Goal: Information Seeking & Learning: Learn about a topic

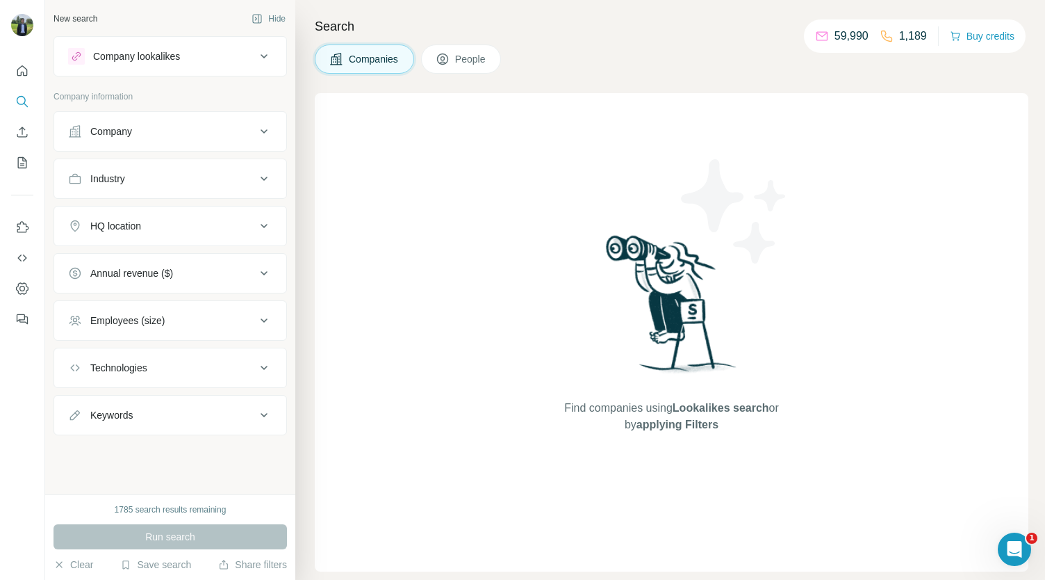
click at [226, 62] on div "Company lookalikes" at bounding box center [162, 56] width 188 height 17
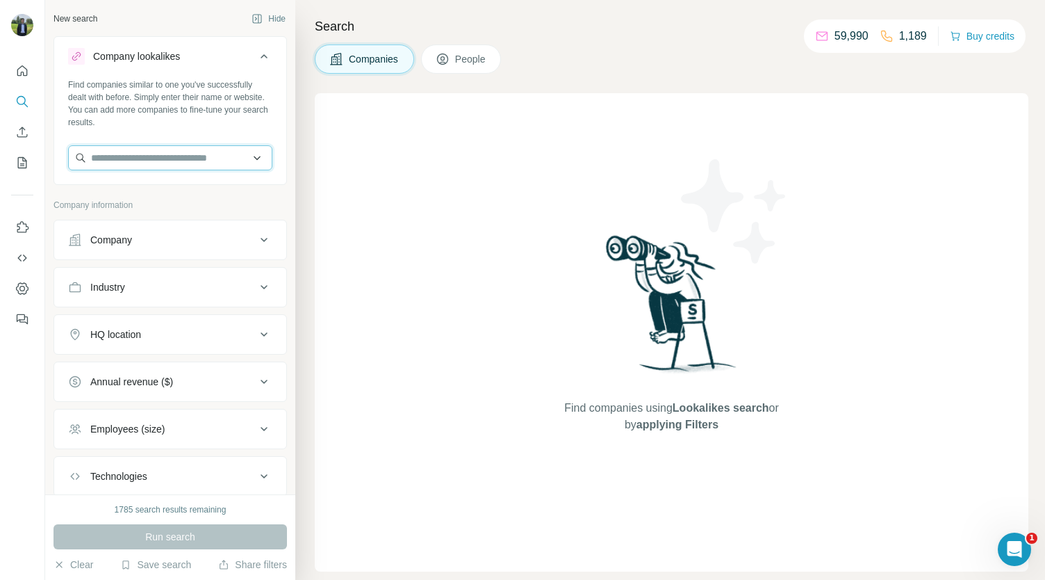
click at [151, 162] on input "text" at bounding box center [170, 157] width 204 height 25
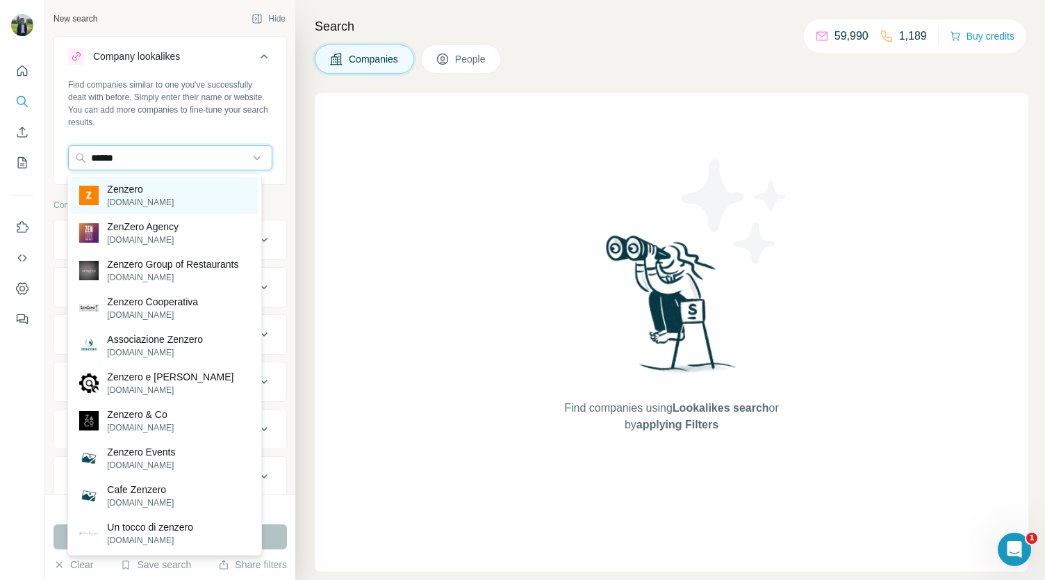
type input "******"
click at [161, 187] on p "Zenzero" at bounding box center [140, 189] width 67 height 14
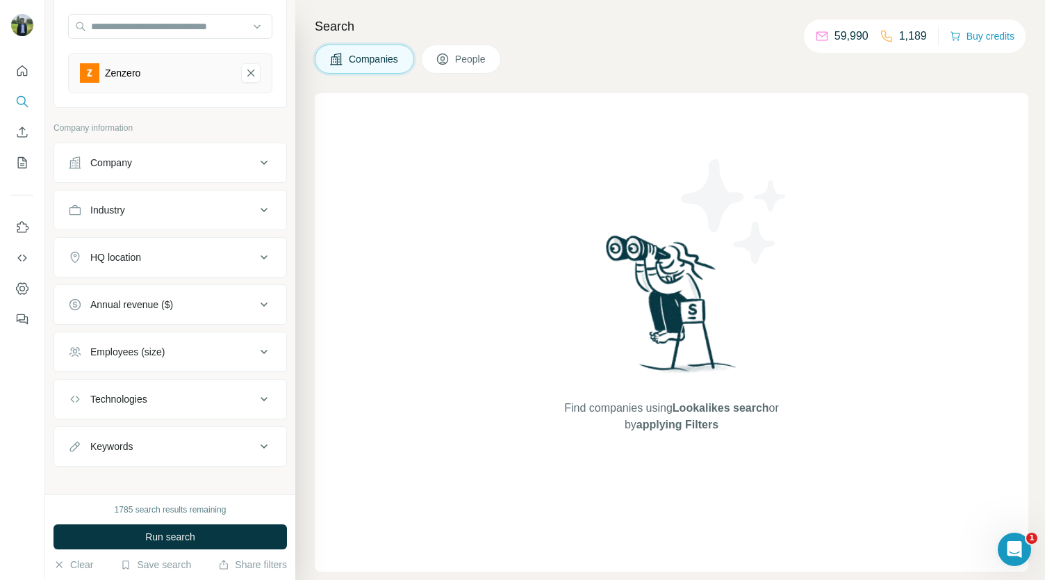
scroll to position [82, 0]
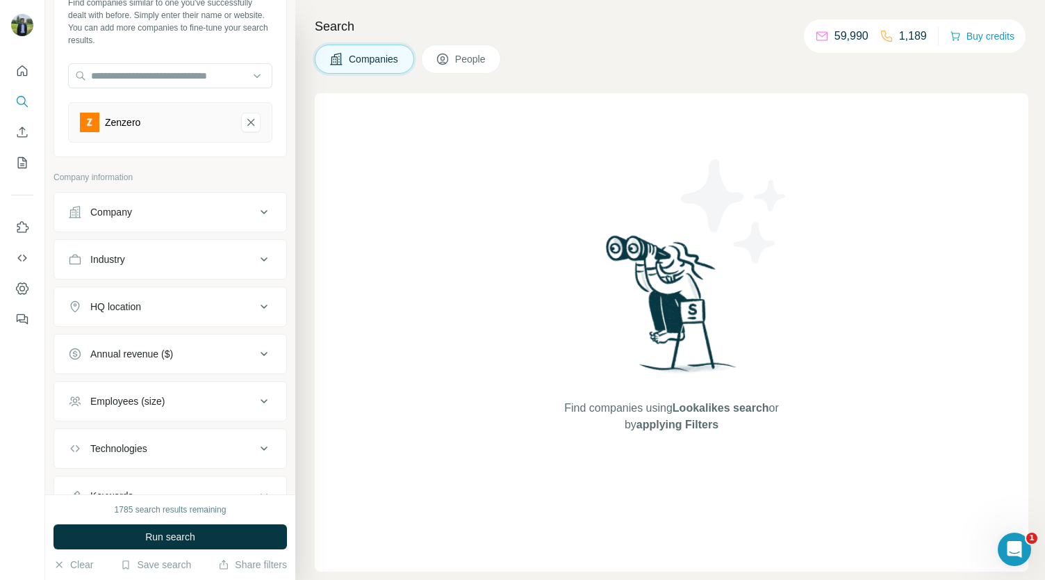
click at [165, 296] on button "HQ location" at bounding box center [170, 306] width 232 height 33
click at [129, 347] on input "text" at bounding box center [170, 341] width 204 height 25
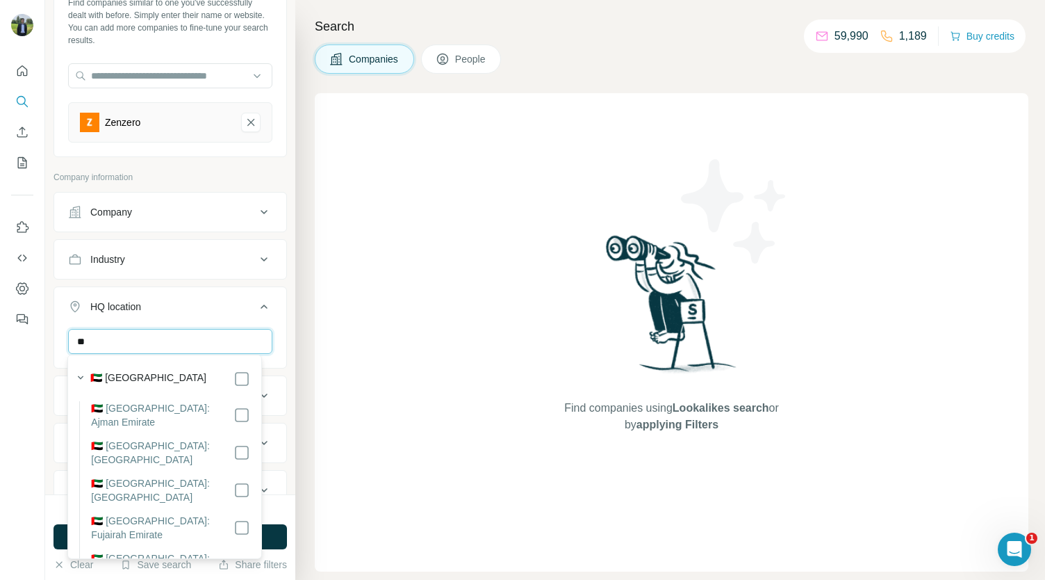
type input "*"
type input "****"
click at [256, 305] on icon at bounding box center [264, 306] width 17 height 17
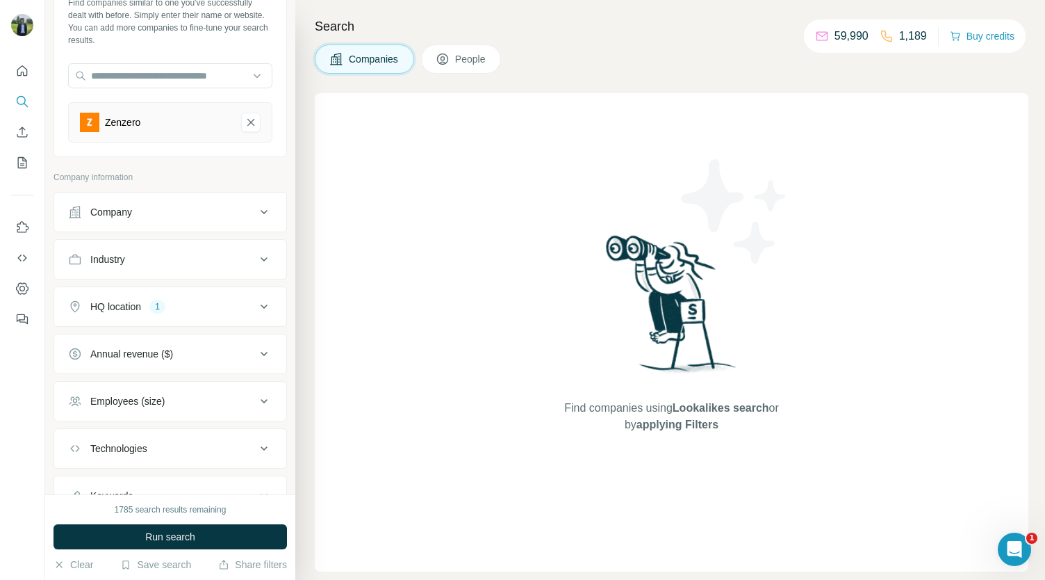
click at [177, 394] on div "Employees (size)" at bounding box center [162, 401] width 188 height 14
click at [73, 451] on icon at bounding box center [76, 457] width 17 height 17
click at [83, 476] on icon at bounding box center [76, 483] width 17 height 17
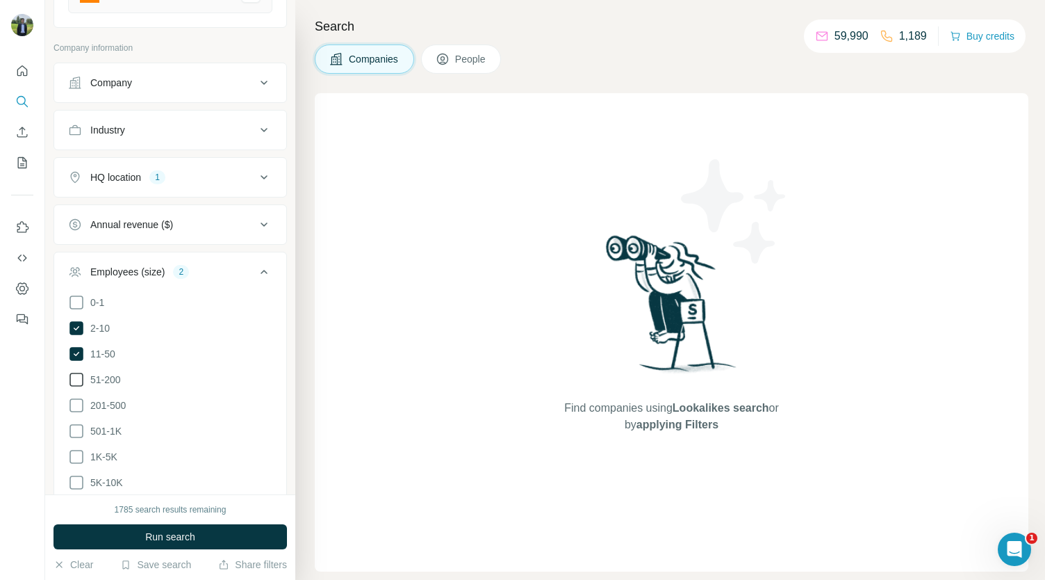
click at [86, 376] on span "51-200" at bounding box center [103, 379] width 36 height 14
click at [256, 273] on icon at bounding box center [264, 271] width 17 height 17
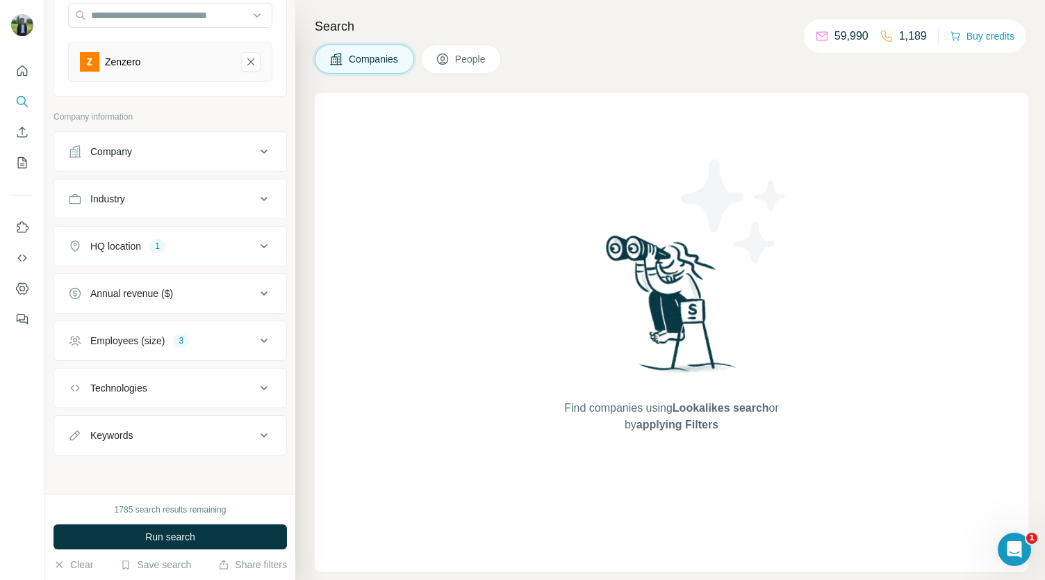
scroll to position [138, 0]
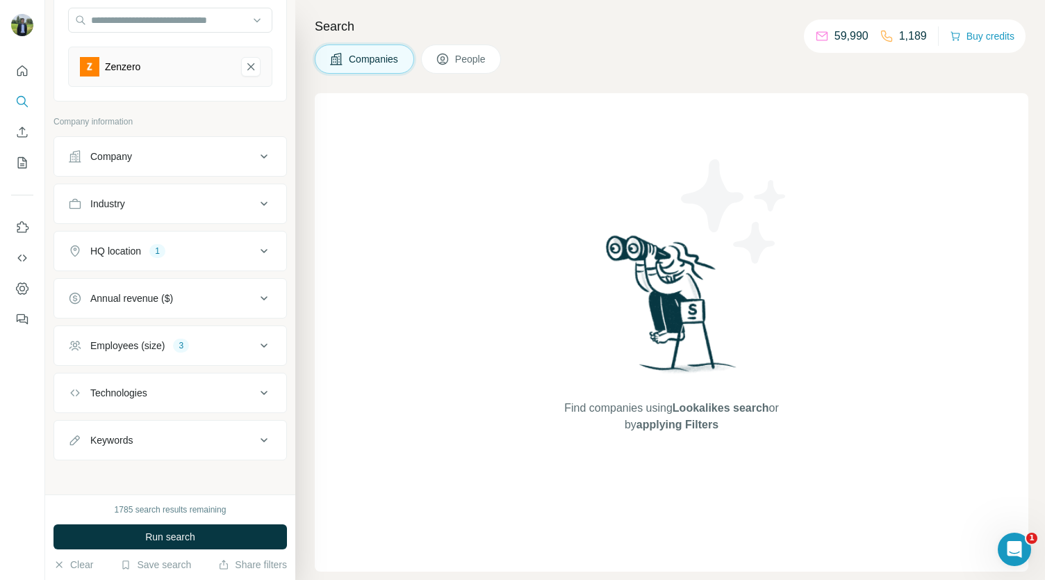
click at [197, 244] on div "HQ location 1" at bounding box center [162, 251] width 188 height 14
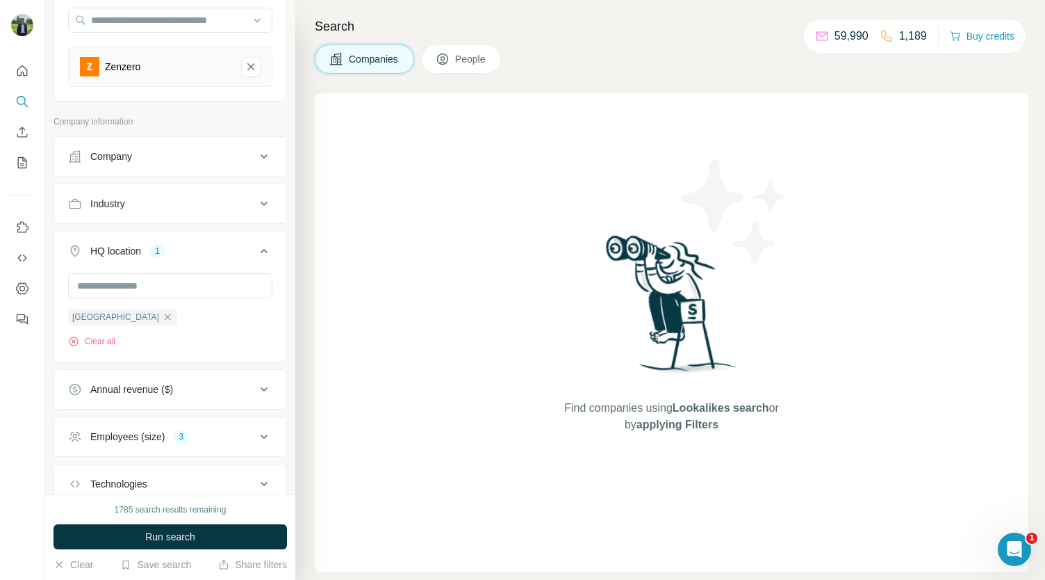
click at [198, 244] on div "HQ location 1" at bounding box center [162, 251] width 188 height 14
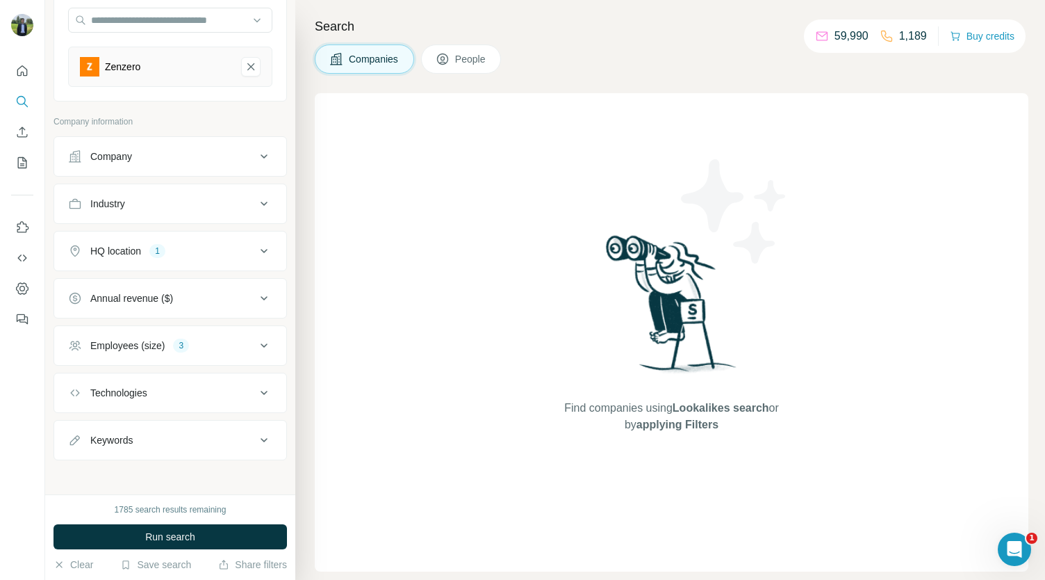
click at [221, 338] on div "Employees (size) 3" at bounding box center [162, 345] width 188 height 14
click at [204, 388] on div "Technologies" at bounding box center [162, 393] width 188 height 14
click at [204, 297] on div "Annual revenue ($)" at bounding box center [162, 298] width 188 height 14
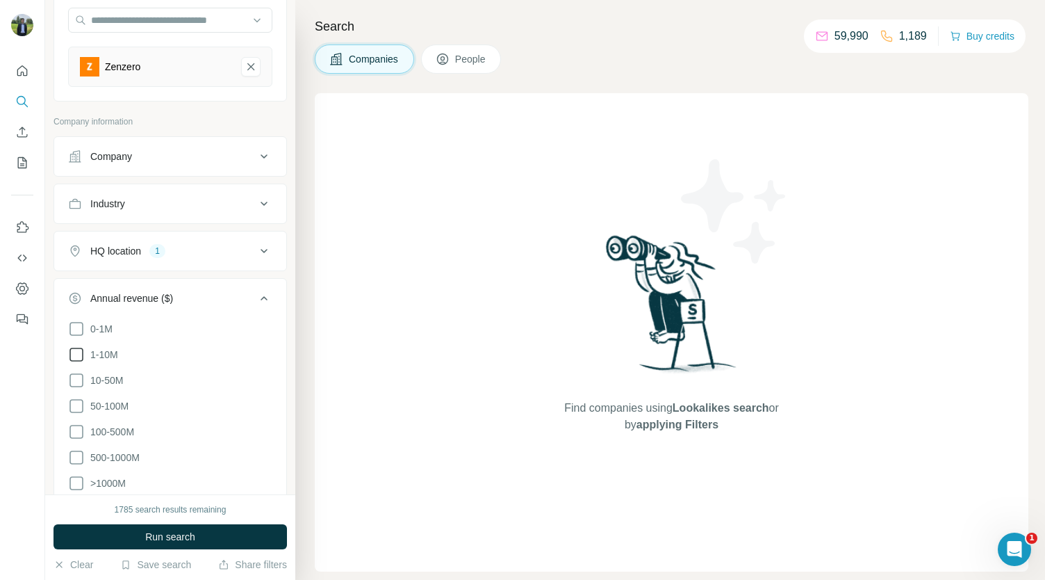
click at [76, 349] on icon at bounding box center [76, 354] width 17 height 17
click at [76, 368] on ul "0-1M 1-10M 10-50M 50-100M 100-500M 500-1000M >1000M" at bounding box center [170, 406] width 204 height 172
click at [76, 375] on icon at bounding box center [76, 380] width 17 height 17
click at [76, 402] on icon at bounding box center [76, 406] width 17 height 17
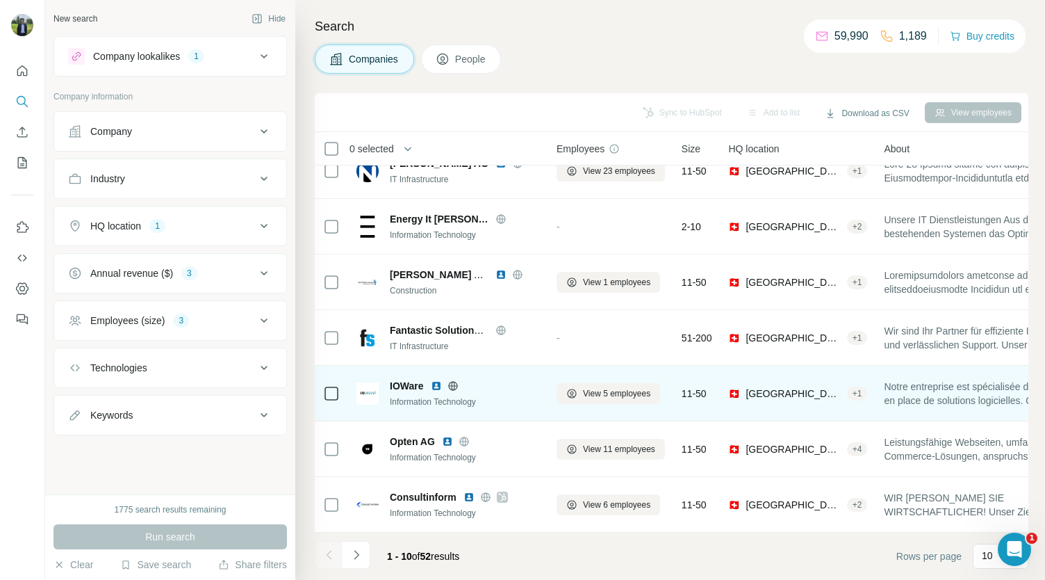
scroll to position [195, 0]
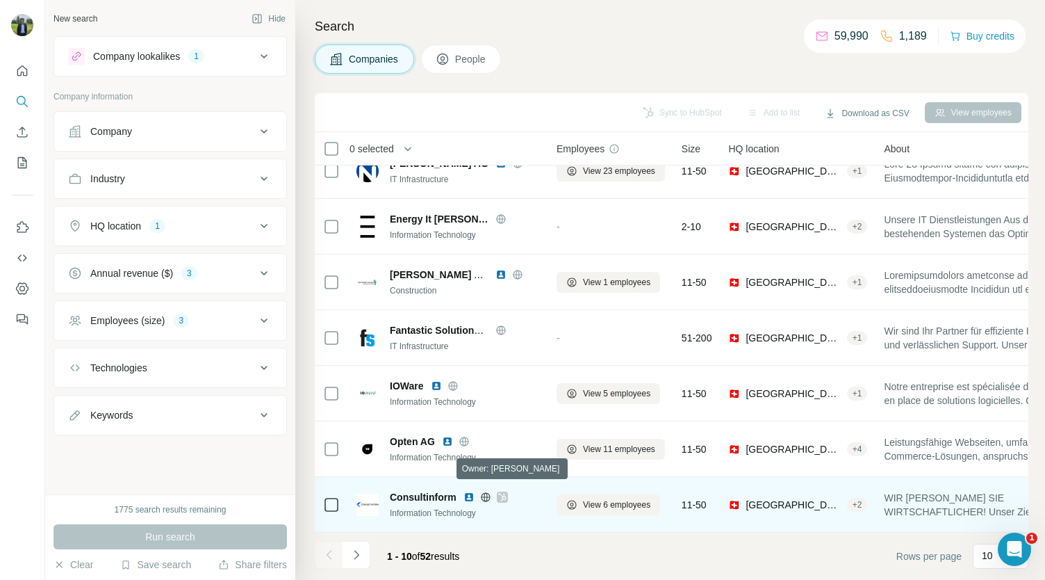
click at [504, 493] on icon at bounding box center [502, 497] width 8 height 8
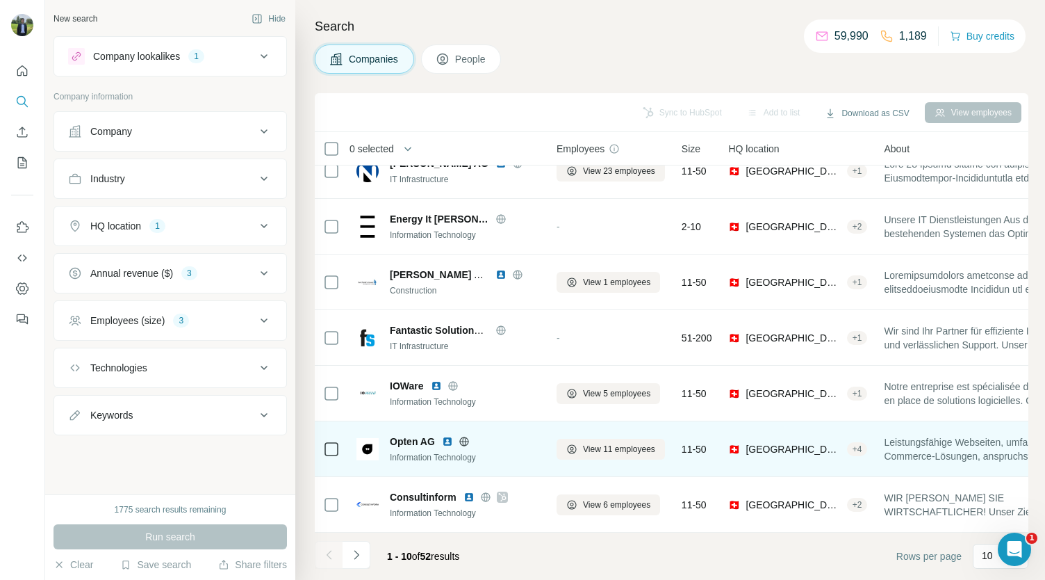
click at [450, 436] on img at bounding box center [447, 441] width 11 height 11
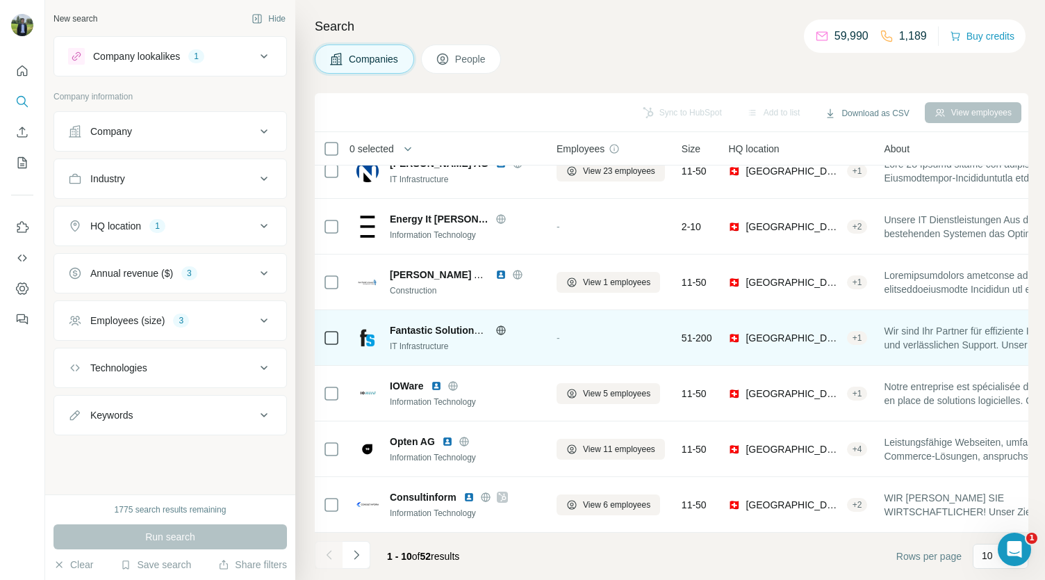
click at [498, 326] on icon at bounding box center [500, 329] width 9 height 9
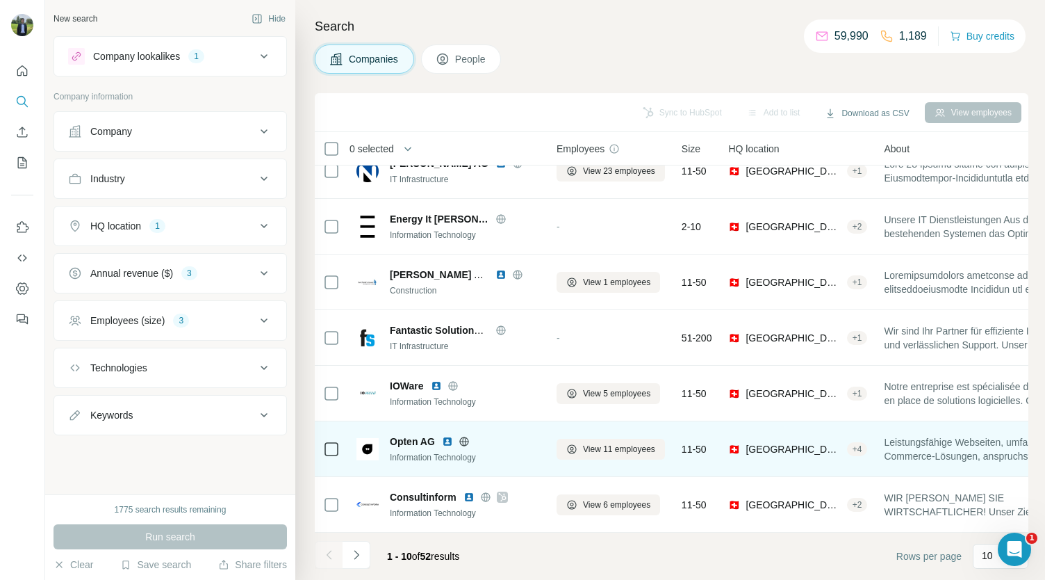
click at [445, 436] on img at bounding box center [447, 441] width 11 height 11
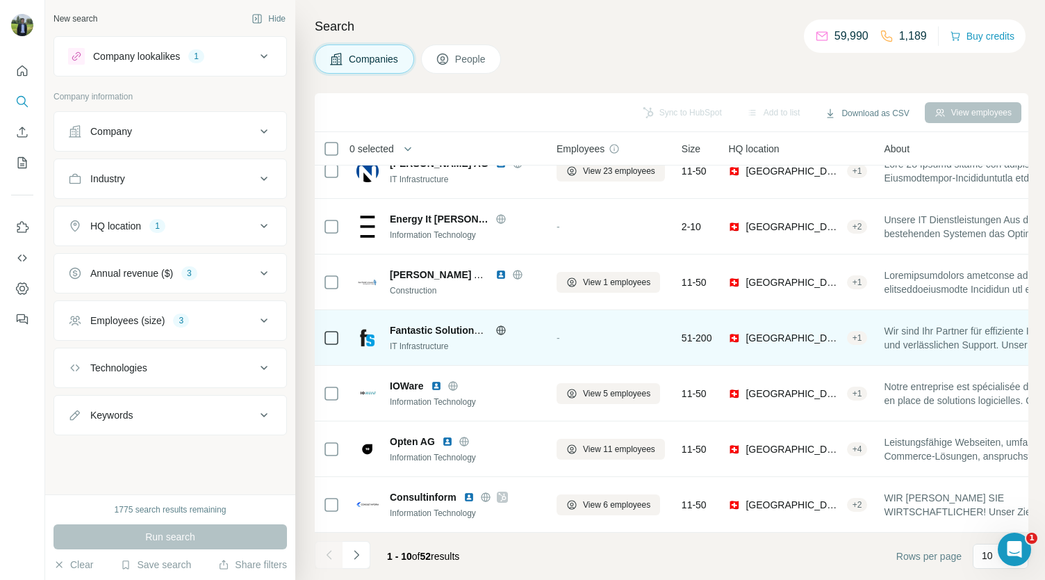
scroll to position [0, 0]
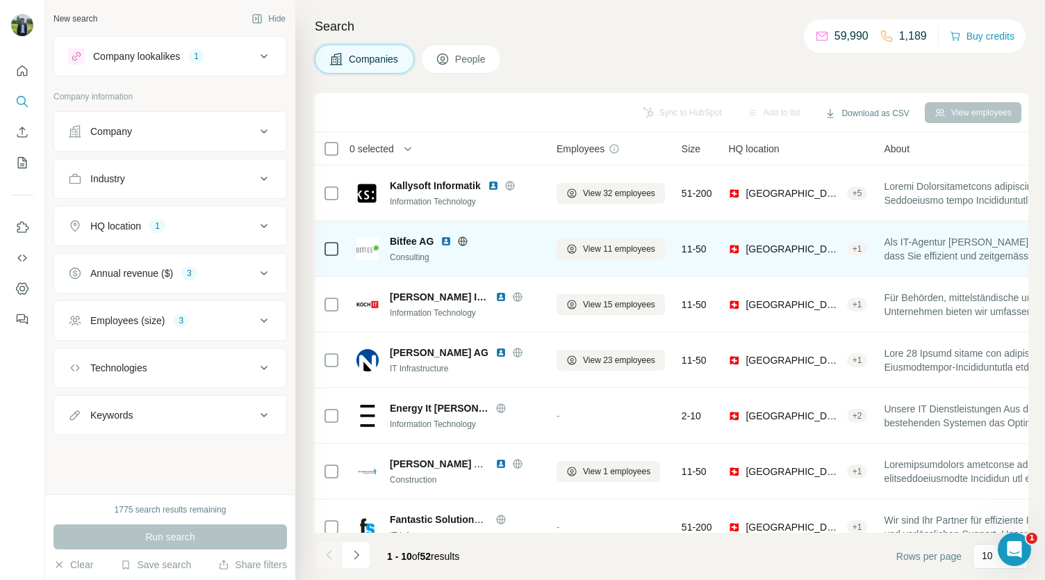
click at [440, 238] on div "Bitfee AG" at bounding box center [465, 241] width 150 height 14
click at [445, 243] on img at bounding box center [446, 241] width 11 height 11
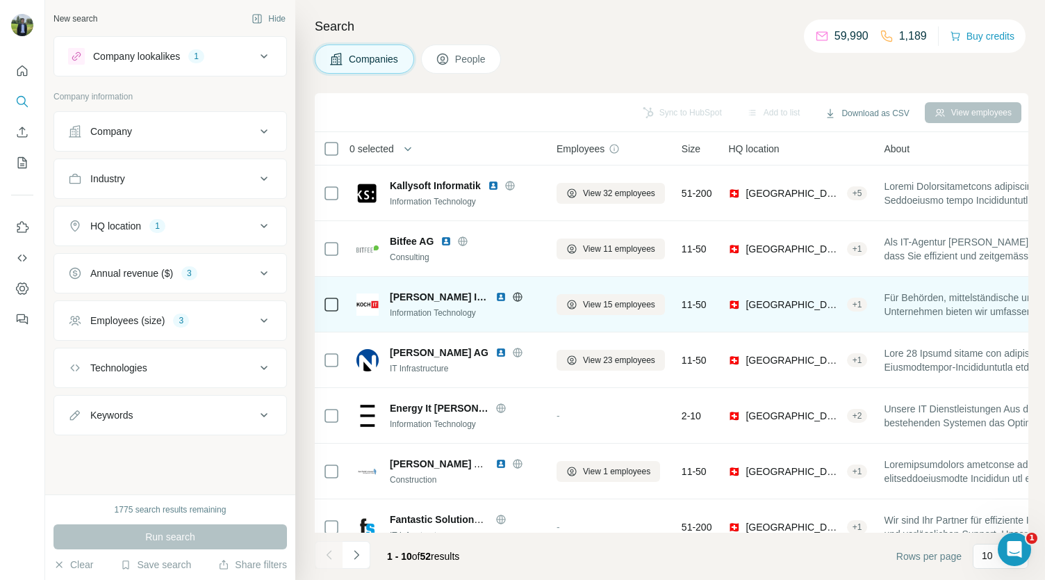
click at [495, 293] on img at bounding box center [500, 296] width 11 height 11
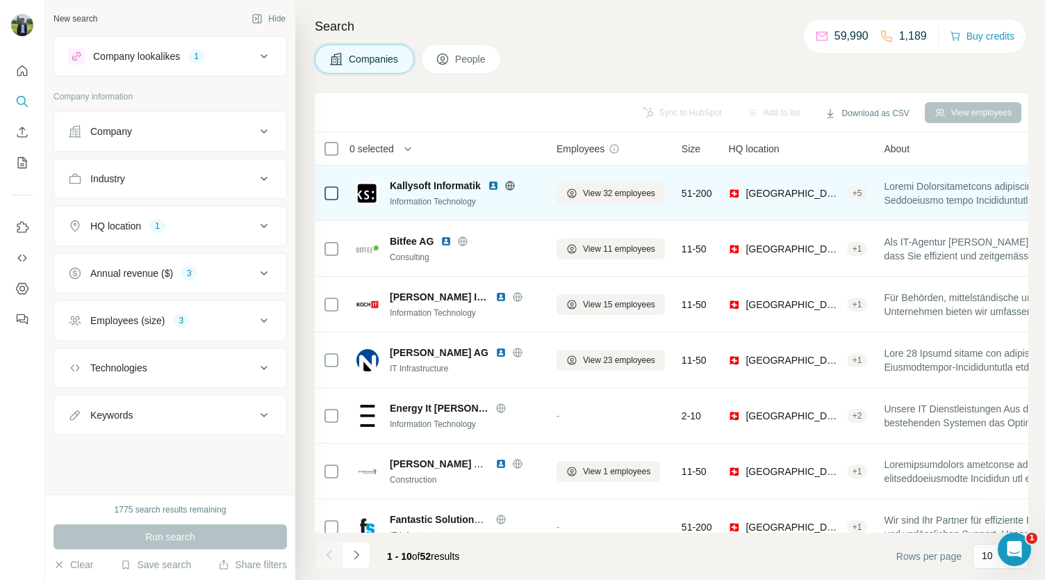
click at [490, 187] on img at bounding box center [493, 185] width 11 height 11
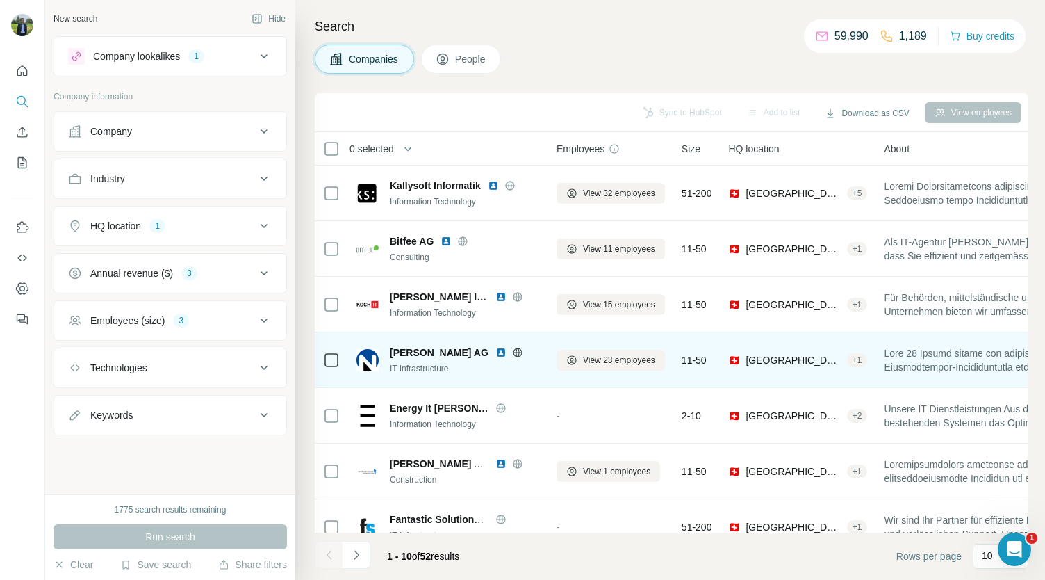
click at [495, 347] on img at bounding box center [500, 352] width 11 height 11
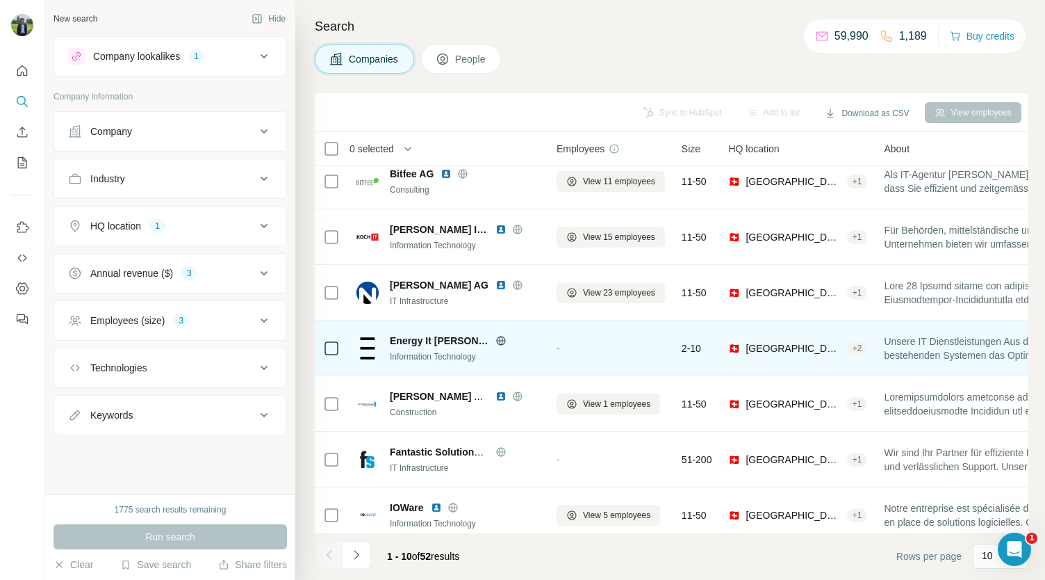
click at [495, 343] on icon at bounding box center [500, 340] width 11 height 11
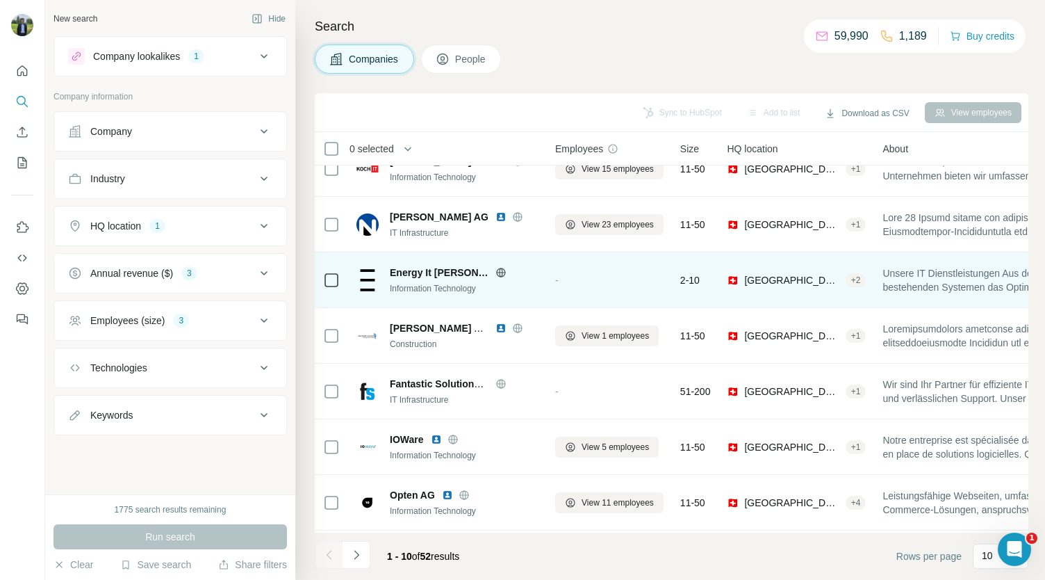
scroll to position [136, 1]
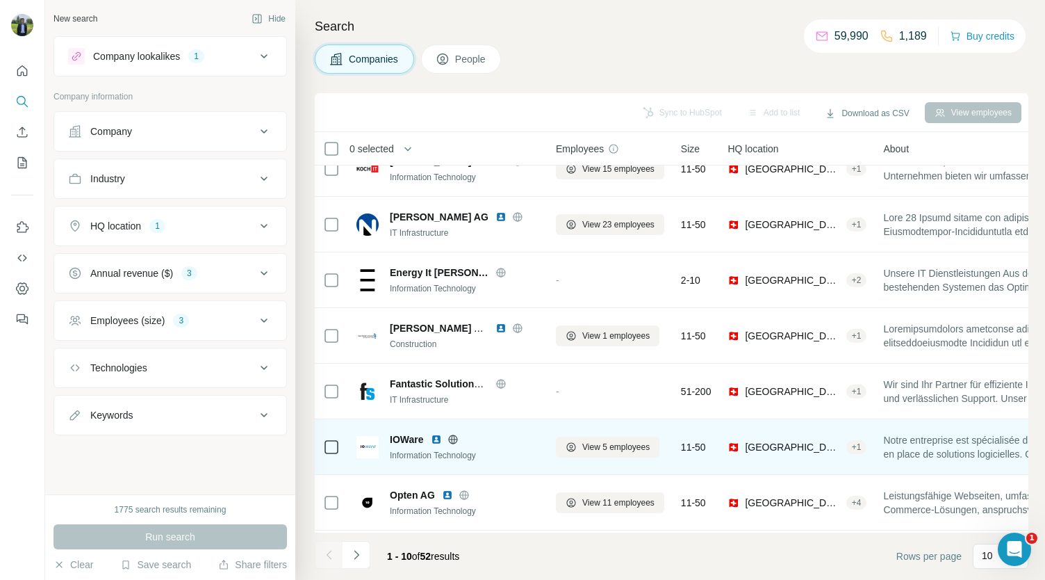
click at [439, 436] on img at bounding box center [436, 439] width 11 height 11
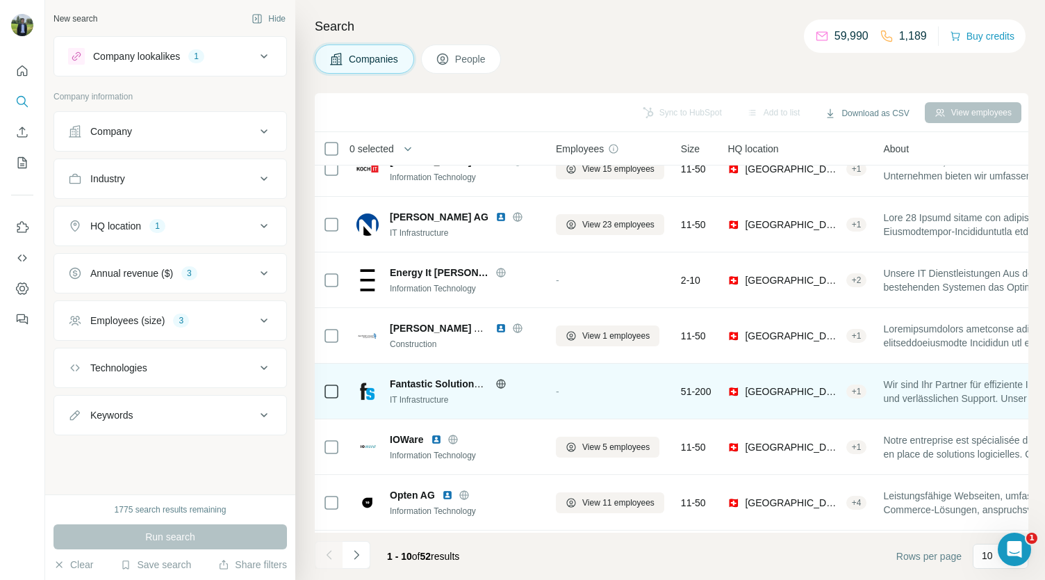
scroll to position [195, 0]
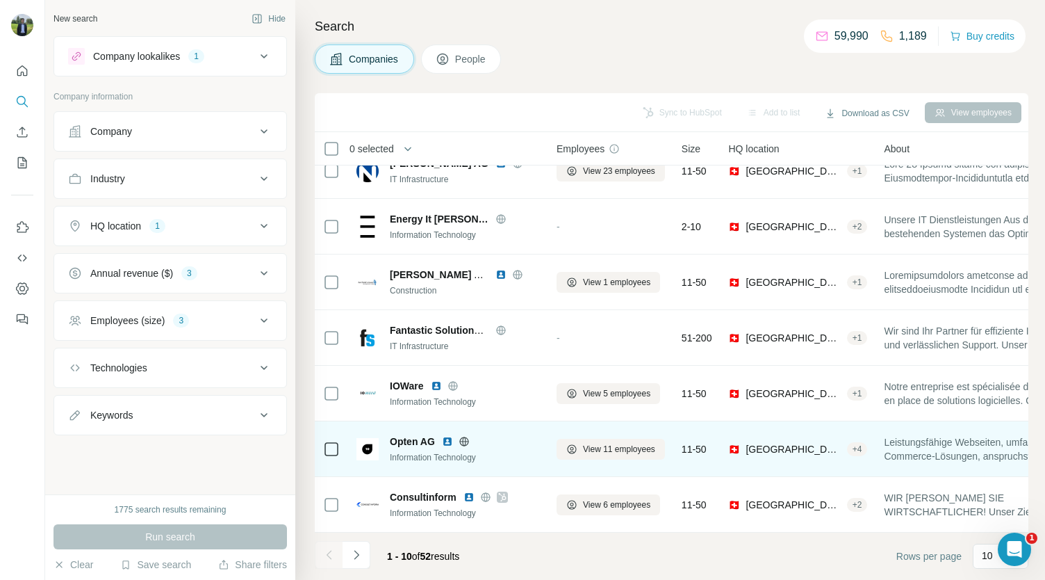
click at [445, 436] on img at bounding box center [447, 441] width 11 height 11
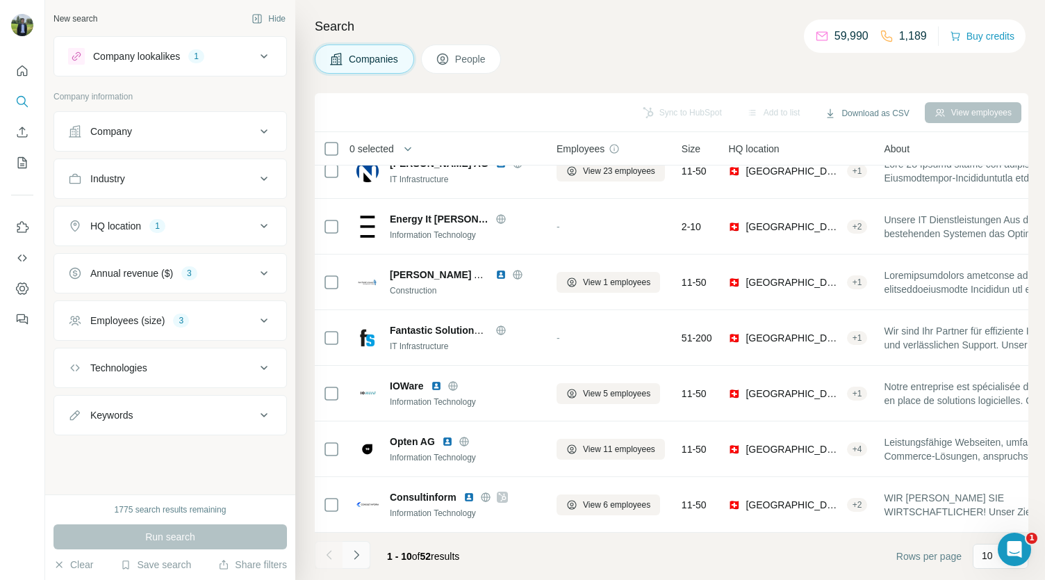
click at [356, 546] on button "Navigate to next page" at bounding box center [357, 555] width 28 height 28
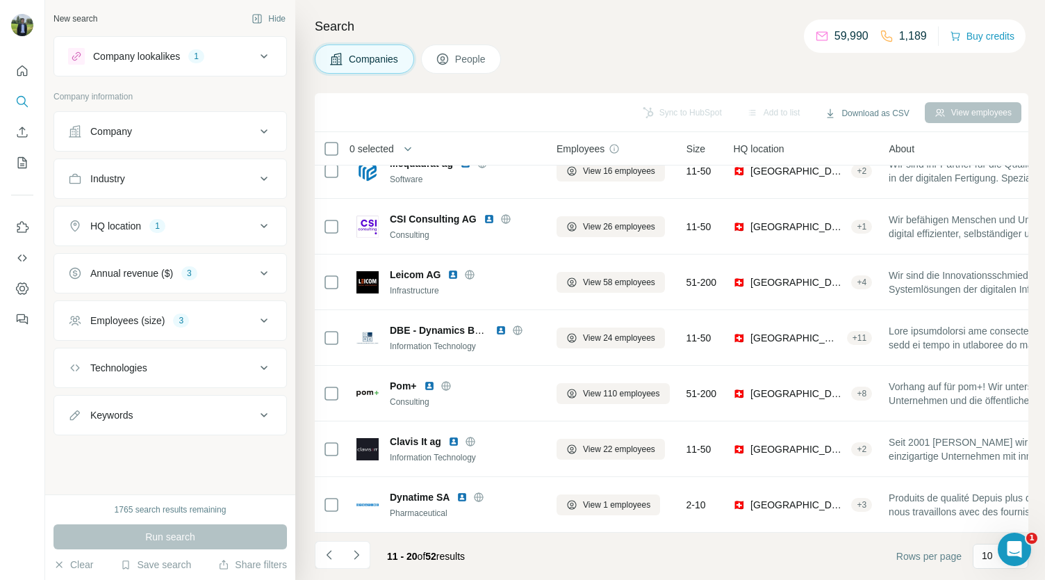
scroll to position [0, 0]
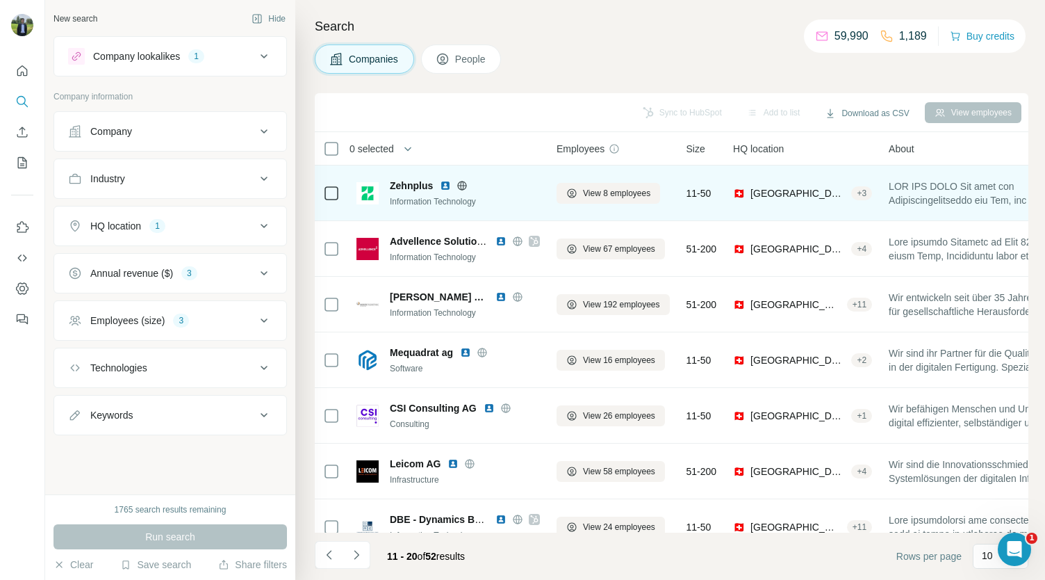
click at [449, 187] on img at bounding box center [445, 185] width 11 height 11
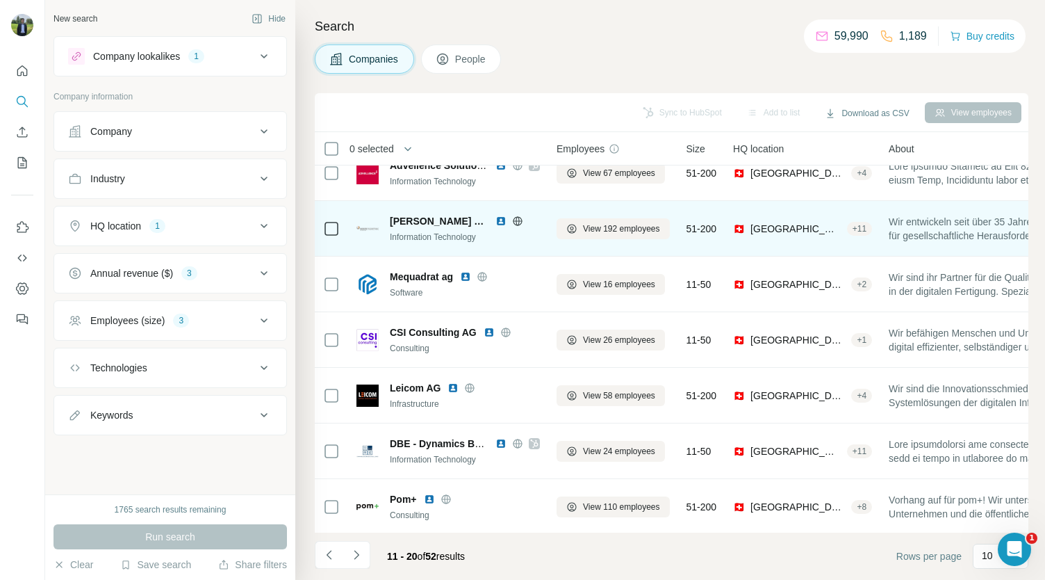
scroll to position [82, 0]
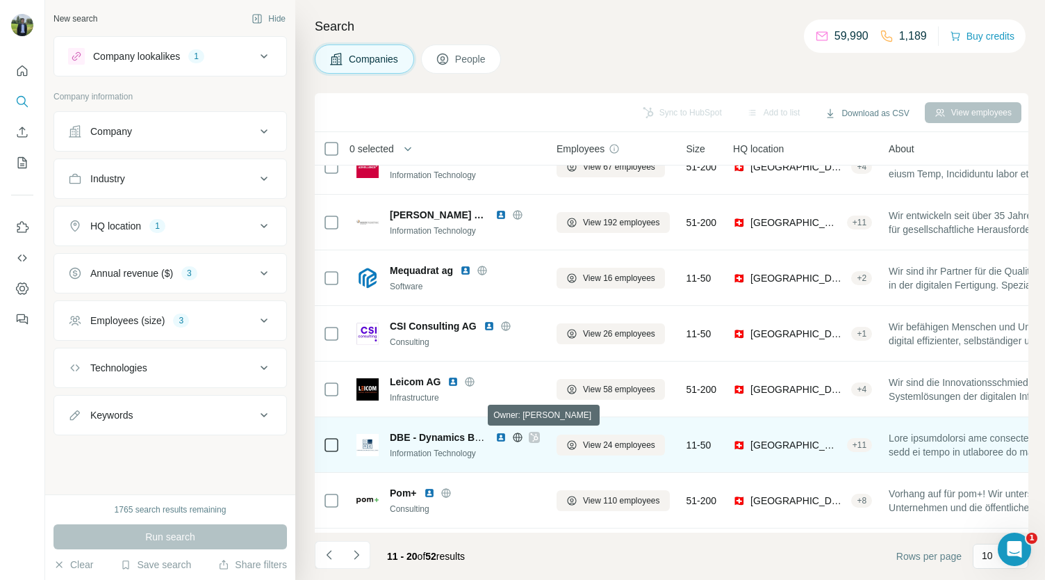
click at [531, 441] on icon at bounding box center [534, 437] width 8 height 11
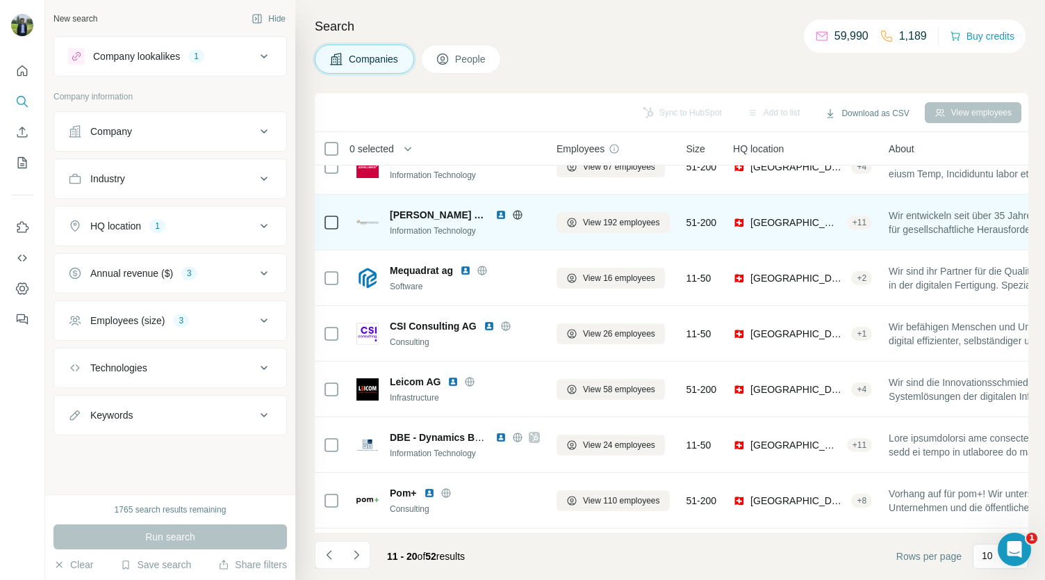
click at [504, 211] on img at bounding box center [500, 214] width 11 height 11
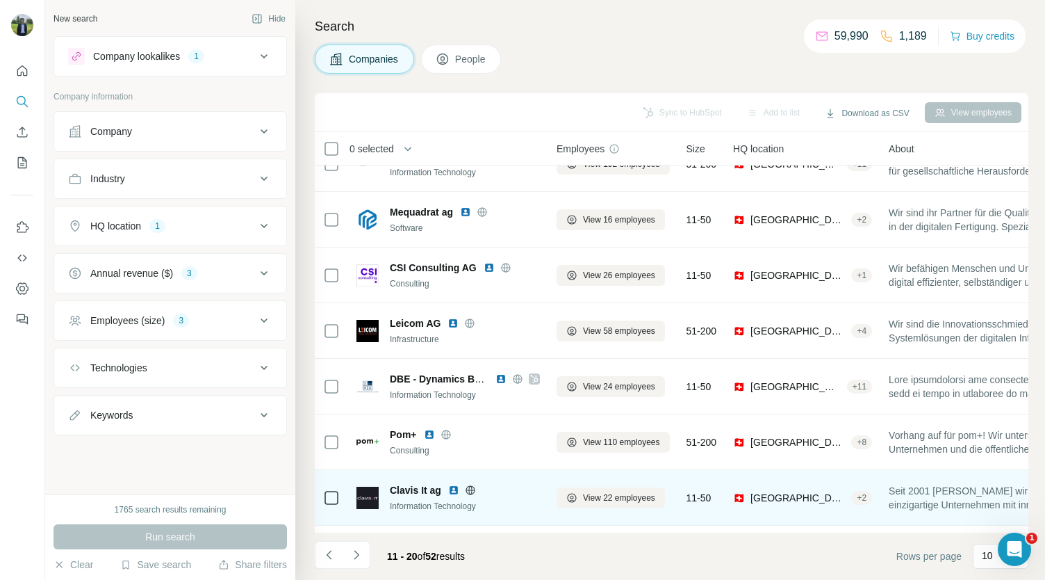
scroll to position [195, 0]
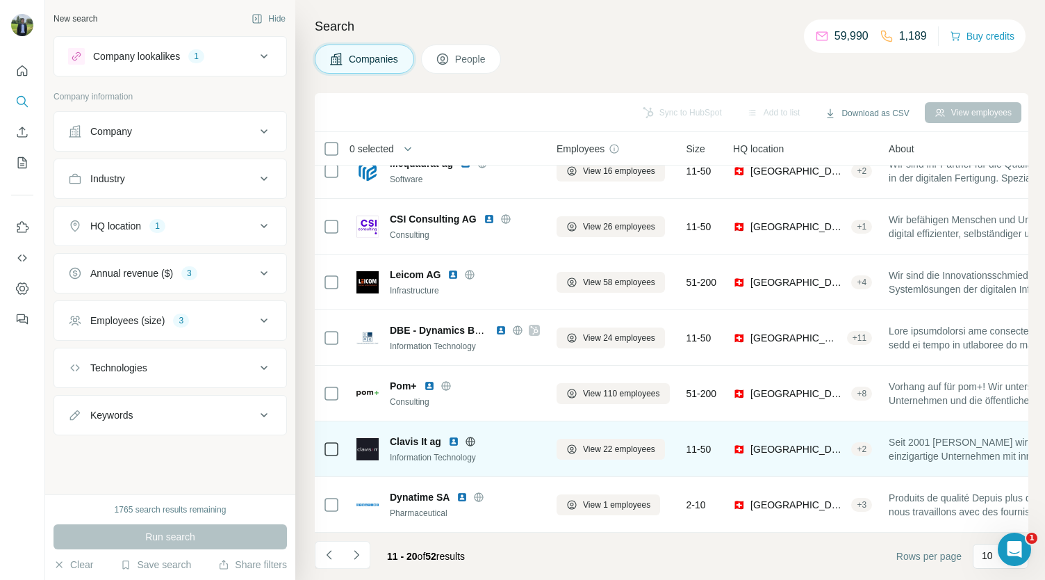
click at [453, 436] on img at bounding box center [453, 441] width 11 height 11
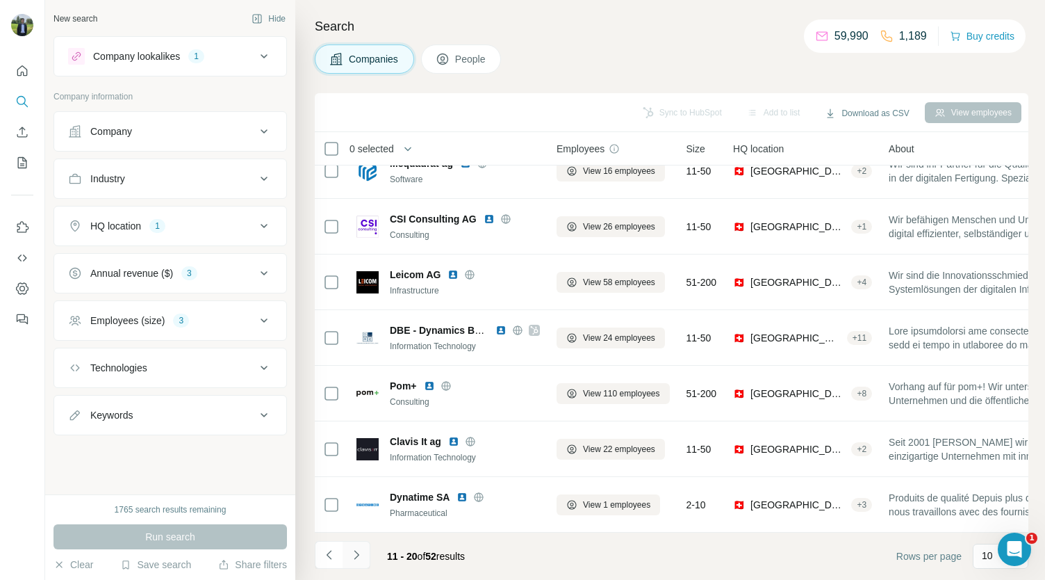
click at [358, 553] on icon "Navigate to next page" at bounding box center [357, 555] width 14 height 14
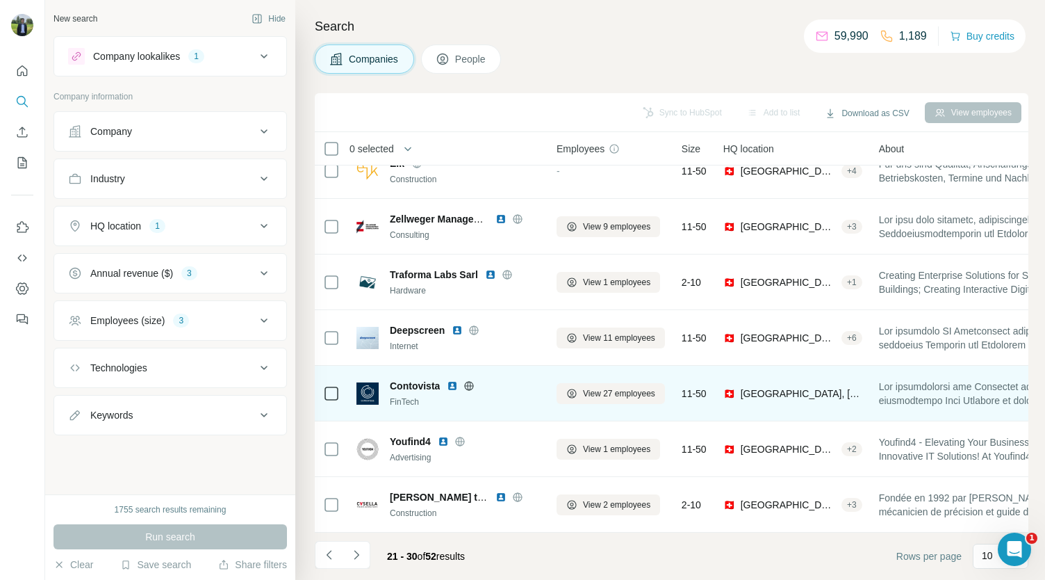
click at [452, 380] on img at bounding box center [452, 385] width 11 height 11
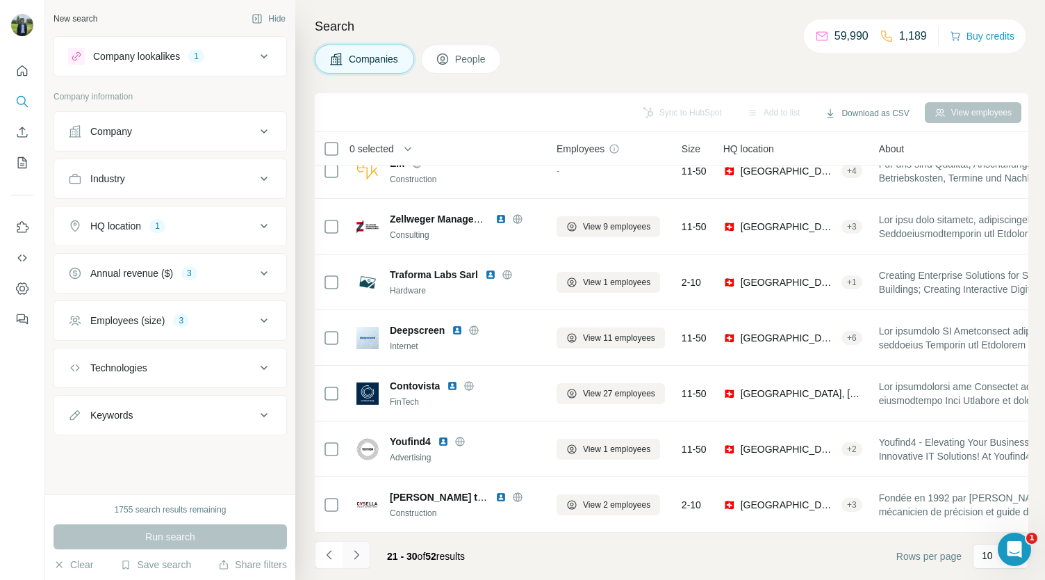
click at [352, 565] on button "Navigate to next page" at bounding box center [357, 555] width 28 height 28
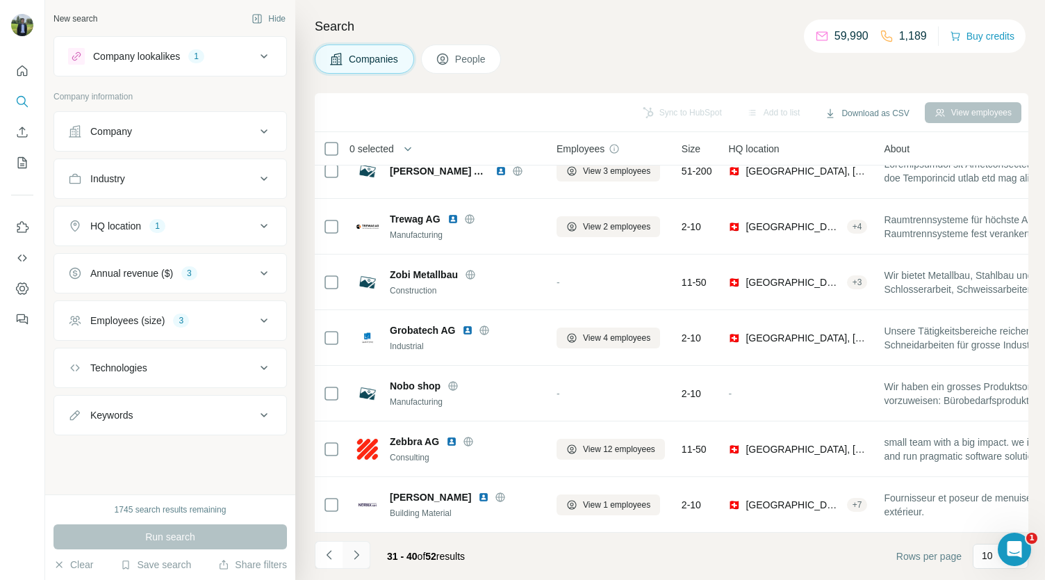
click at [362, 552] on icon "Navigate to next page" at bounding box center [357, 555] width 14 height 14
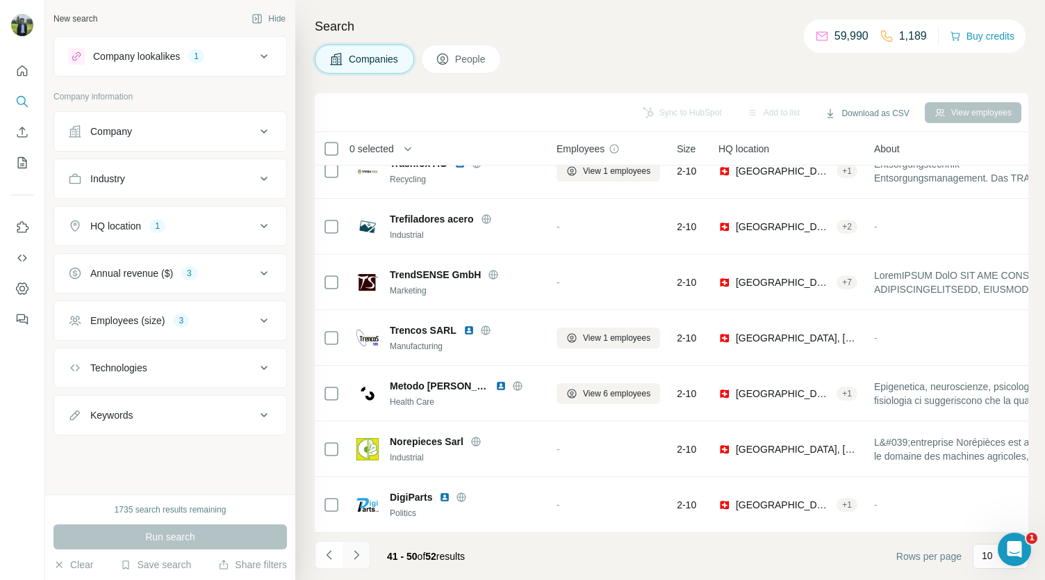
click at [363, 548] on button "Navigate to next page" at bounding box center [357, 555] width 28 height 28
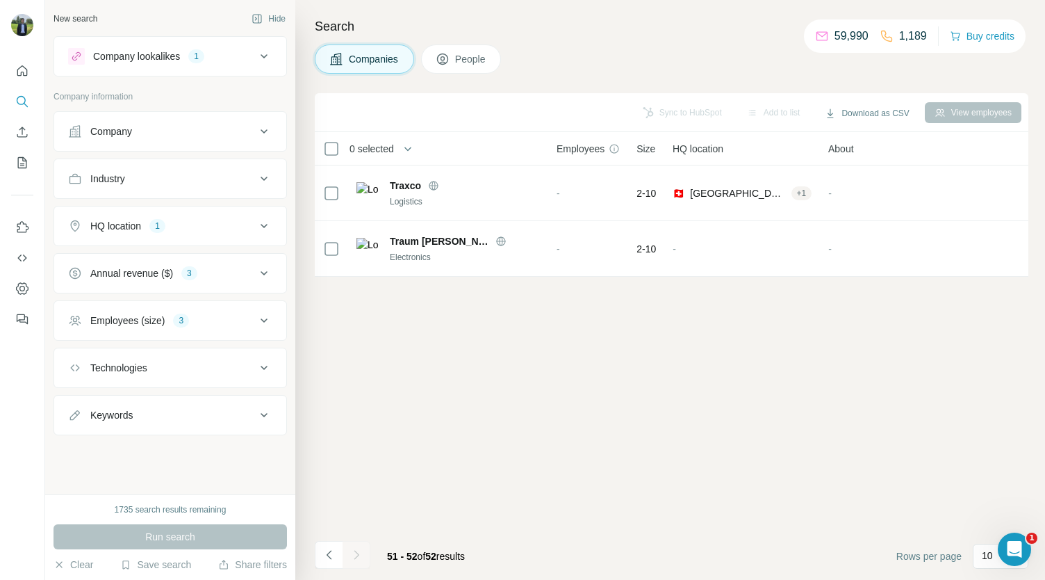
scroll to position [0, 0]
click at [268, 48] on icon at bounding box center [264, 56] width 17 height 17
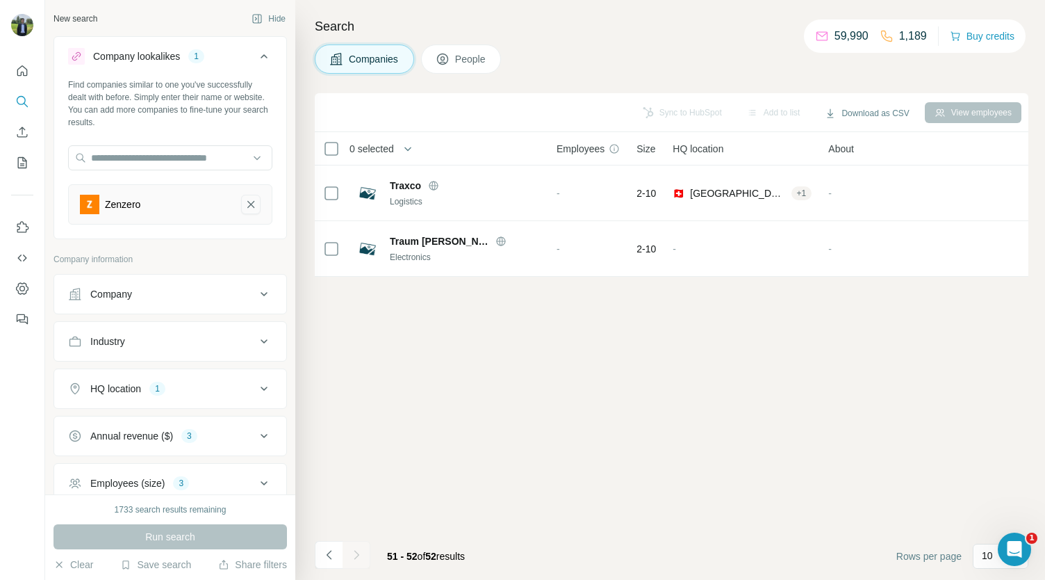
click at [241, 195] on button "Zenzero-remove-button" at bounding box center [250, 204] width 19 height 19
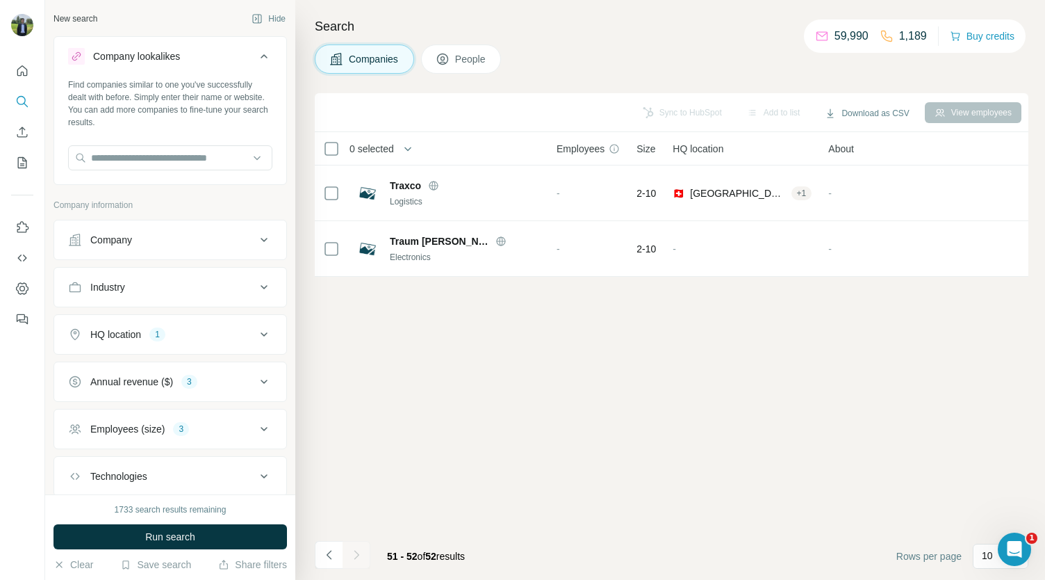
click at [261, 55] on icon at bounding box center [264, 56] width 7 height 4
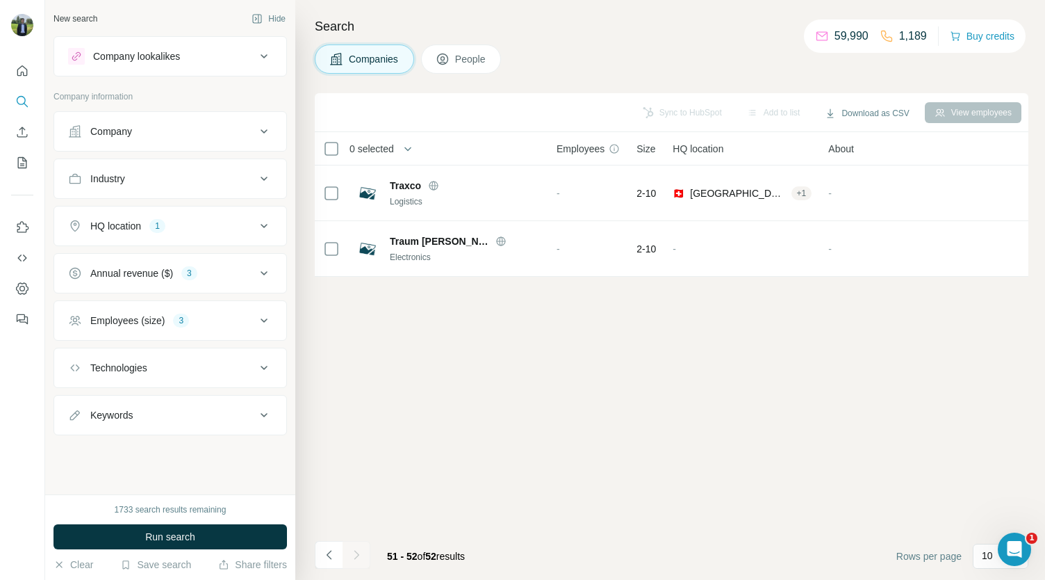
click at [224, 361] on div "Technologies" at bounding box center [162, 368] width 188 height 14
click at [174, 390] on input "text" at bounding box center [170, 402] width 204 height 25
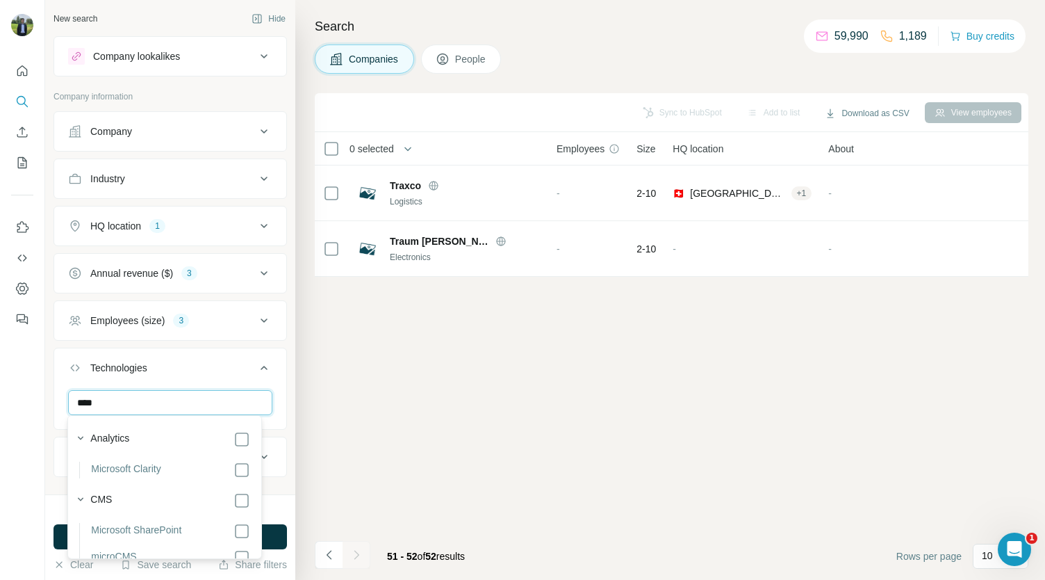
type input "*****"
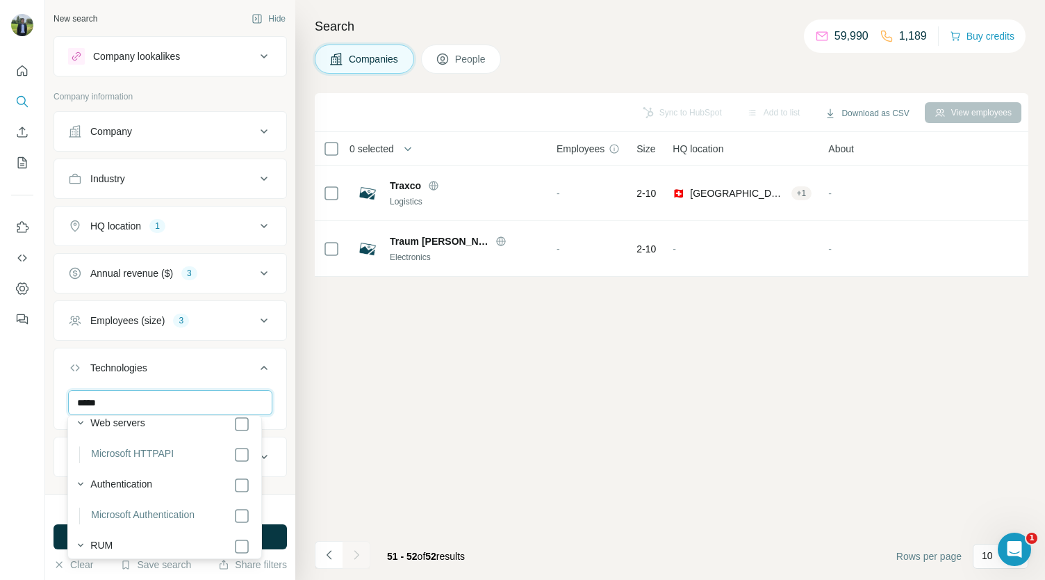
scroll to position [496, 0]
click at [256, 359] on icon at bounding box center [264, 367] width 17 height 17
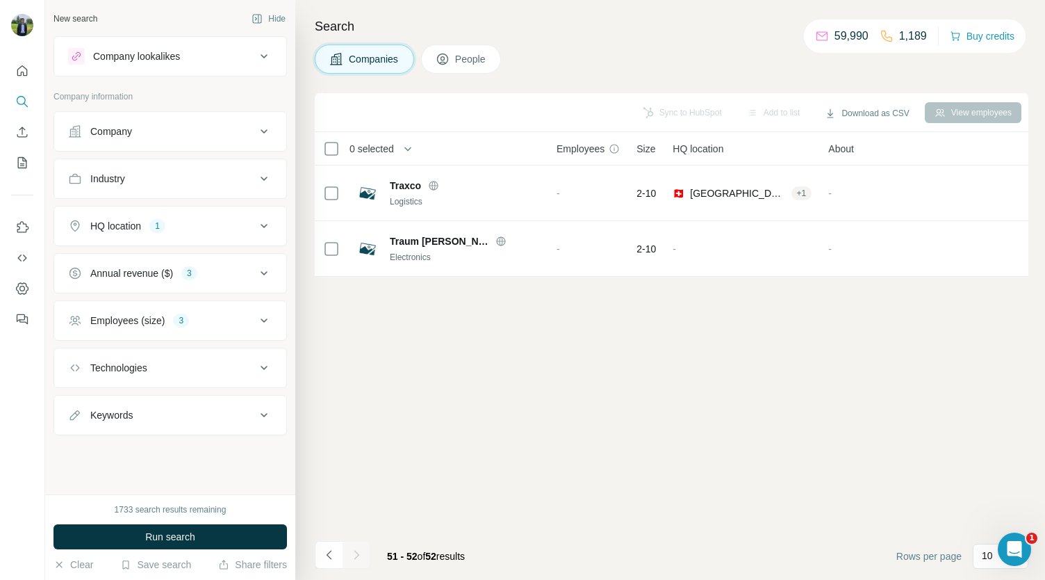
click at [180, 409] on div "Keywords" at bounding box center [162, 415] width 188 height 14
click at [165, 450] on input "text" at bounding box center [156, 449] width 177 height 25
click at [102, 444] on input "**********" at bounding box center [156, 449] width 177 height 25
type input "**********"
click at [256, 446] on icon "button" at bounding box center [261, 449] width 10 height 8
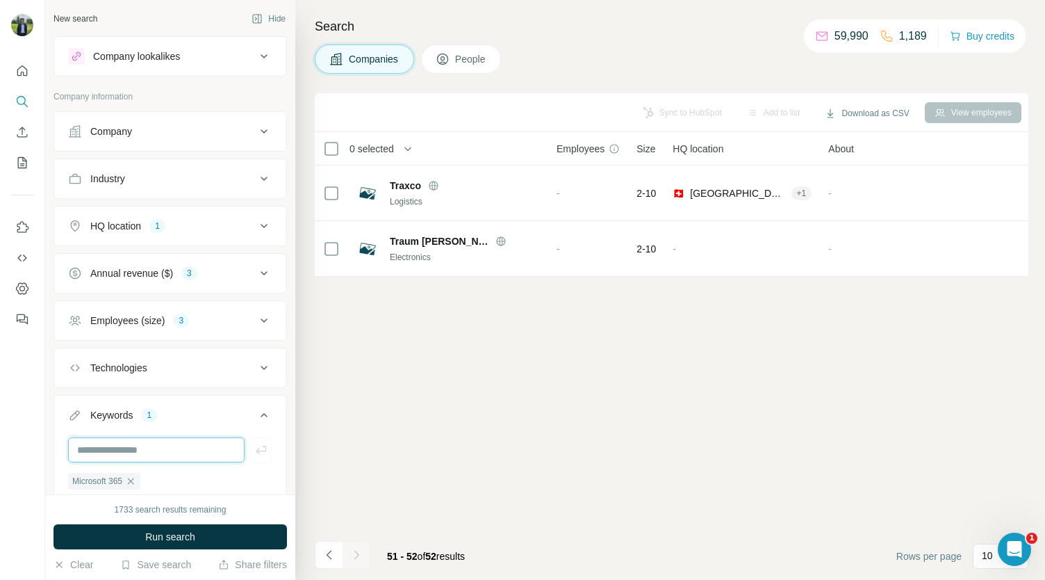
click at [181, 448] on input "text" at bounding box center [156, 449] width 177 height 25
type input "*"
type input "**********"
click at [254, 443] on icon "button" at bounding box center [261, 450] width 14 height 14
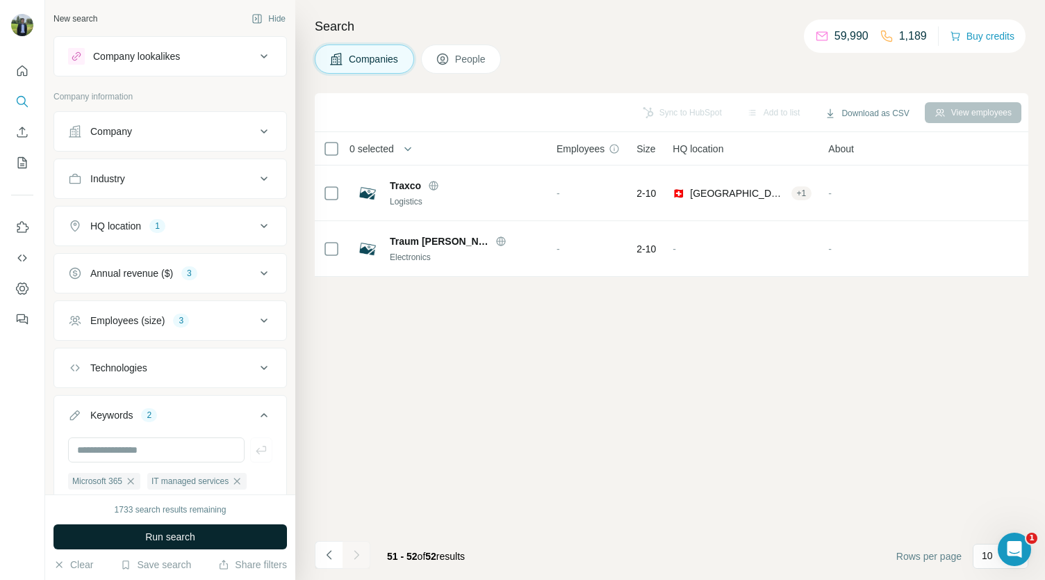
click at [174, 539] on span "Run search" at bounding box center [170, 537] width 50 height 14
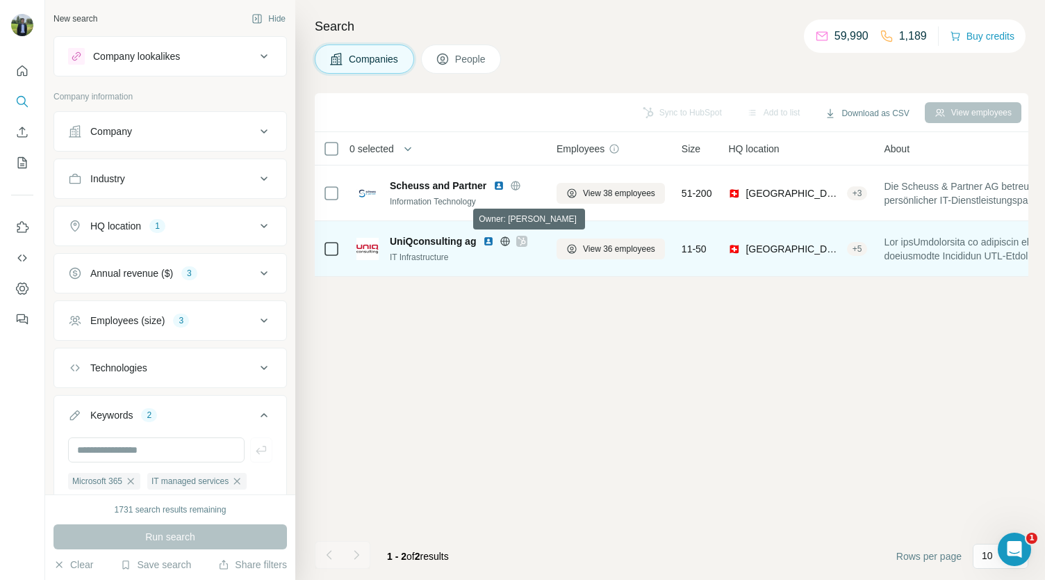
click at [520, 239] on icon at bounding box center [522, 241] width 8 height 11
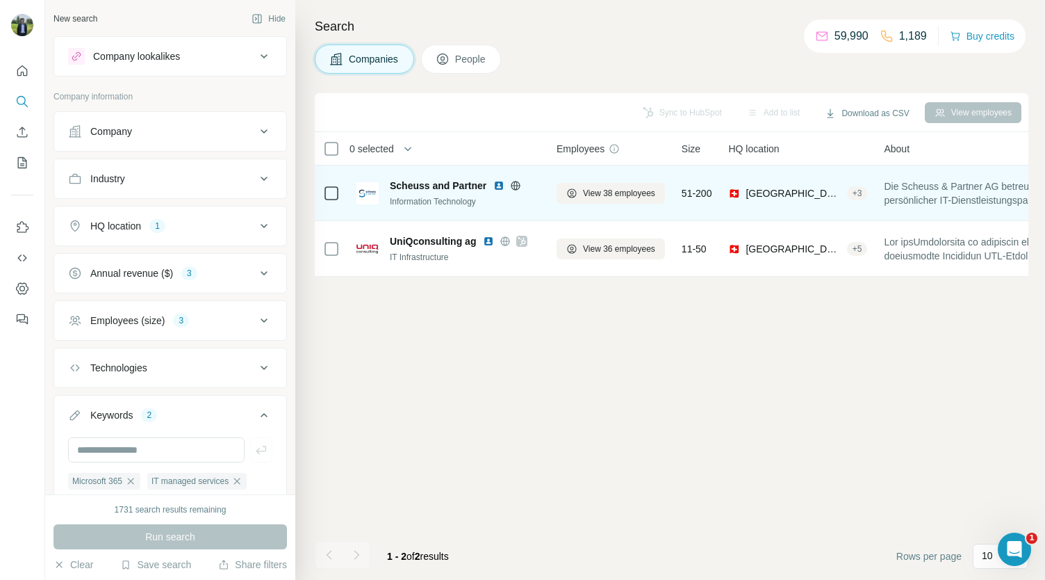
click at [498, 183] on img at bounding box center [498, 185] width 11 height 11
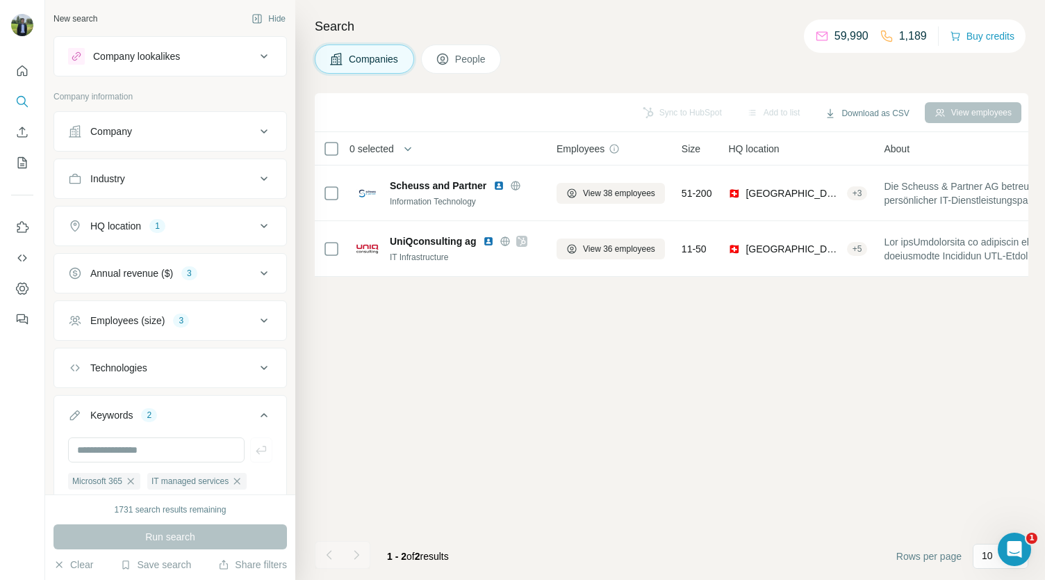
click at [149, 222] on div "HQ location 1" at bounding box center [162, 226] width 188 height 14
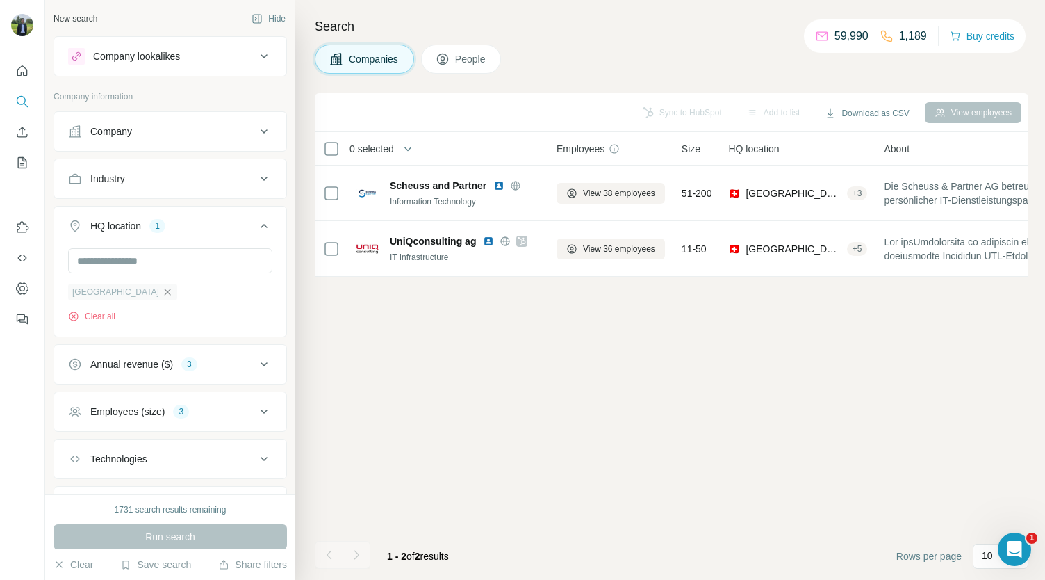
click at [162, 291] on icon "button" at bounding box center [167, 291] width 11 height 11
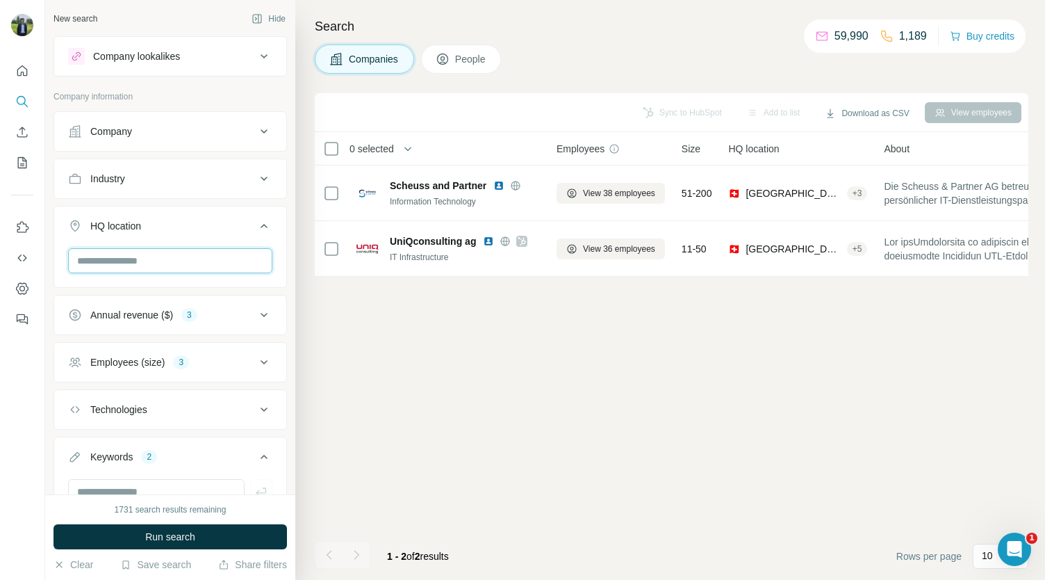
click at [105, 265] on input "text" at bounding box center [170, 260] width 204 height 25
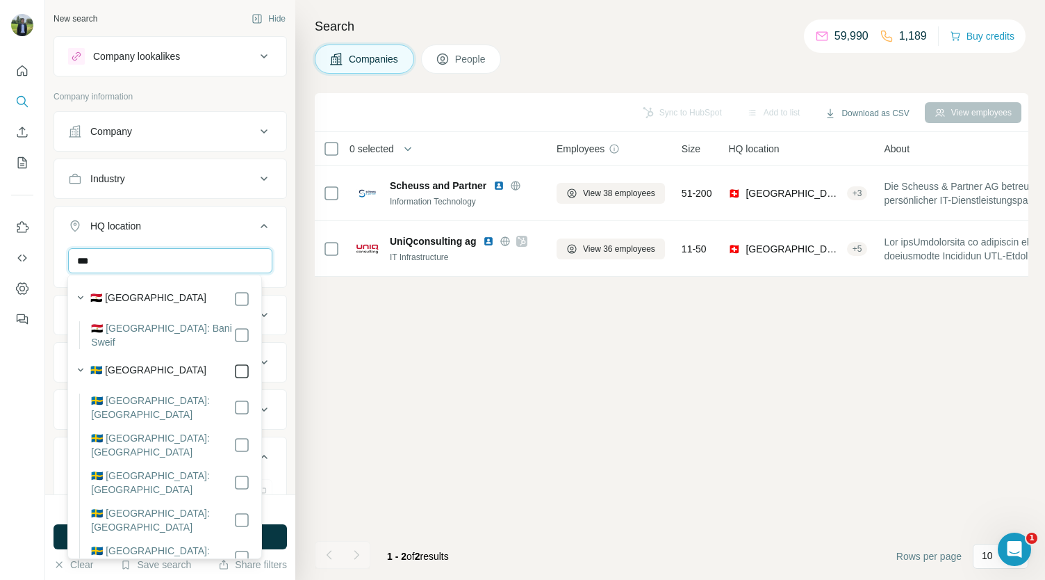
type input "***"
click at [236, 363] on icon at bounding box center [242, 371] width 17 height 17
click at [343, 375] on div "Sync to HubSpot Add to list Download as CSV View employees 0 selected Companies…" at bounding box center [672, 336] width 714 height 486
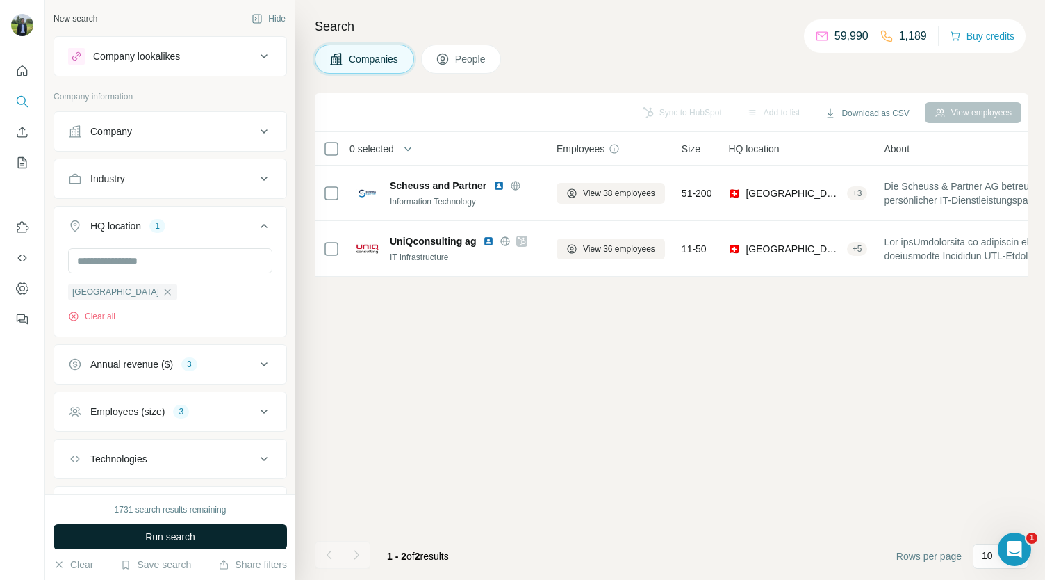
click at [222, 534] on button "Run search" at bounding box center [171, 536] width 234 height 25
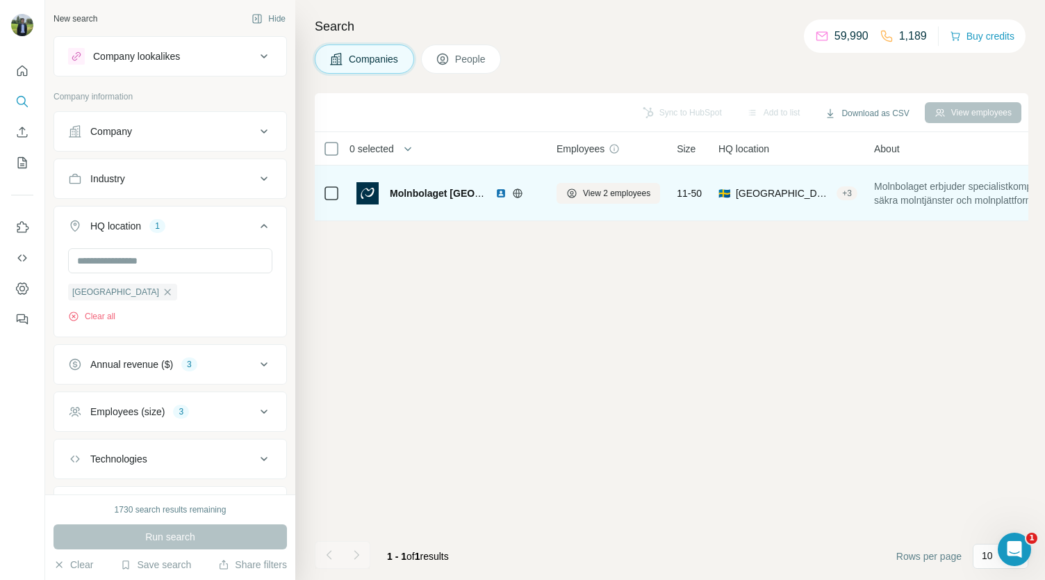
click at [500, 191] on img at bounding box center [500, 193] width 11 height 11
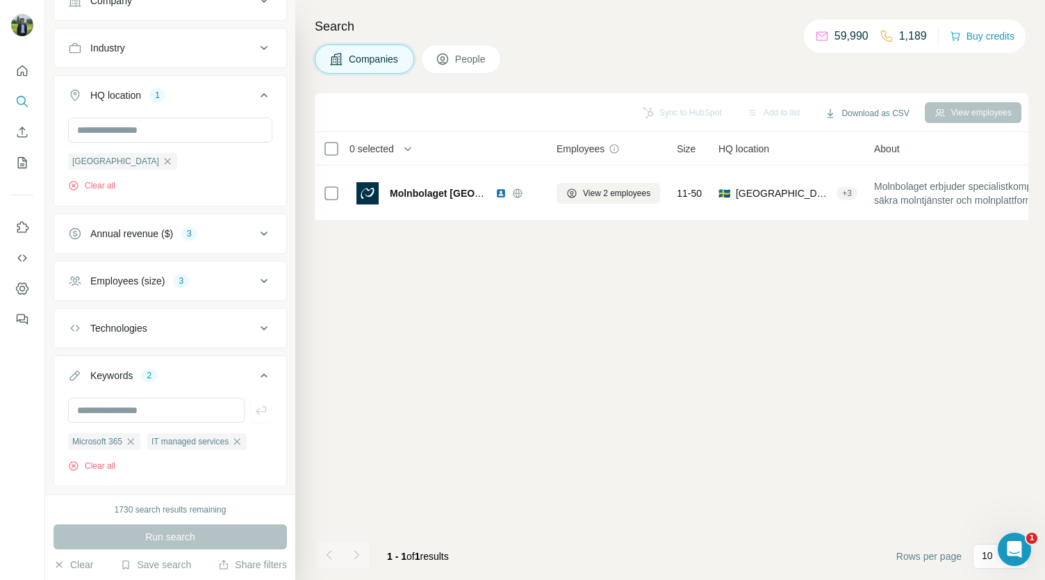
scroll to position [158, 0]
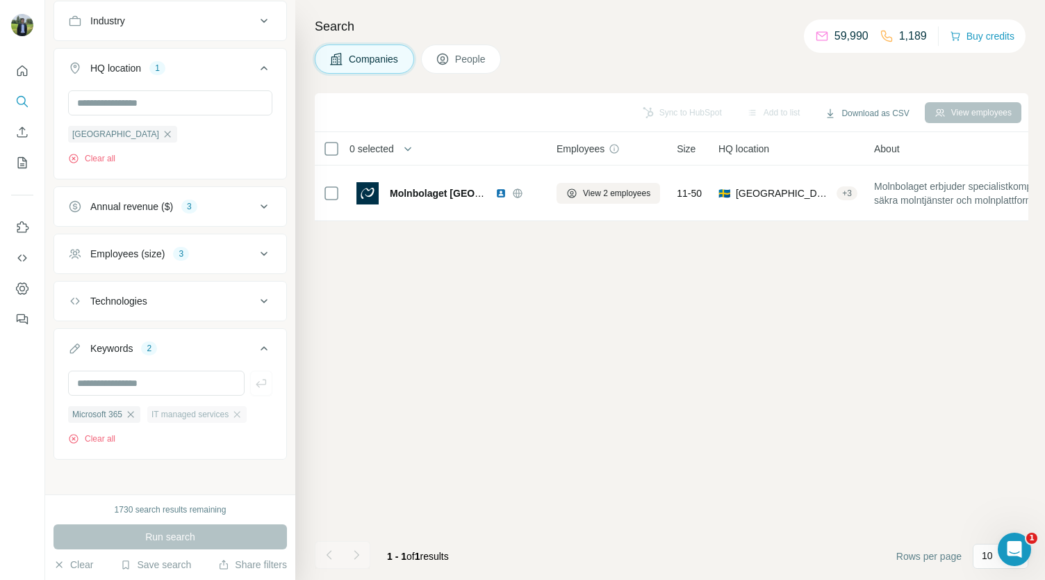
click at [240, 412] on div "IT managed services" at bounding box center [196, 414] width 99 height 17
click at [243, 412] on icon "button" at bounding box center [236, 414] width 11 height 11
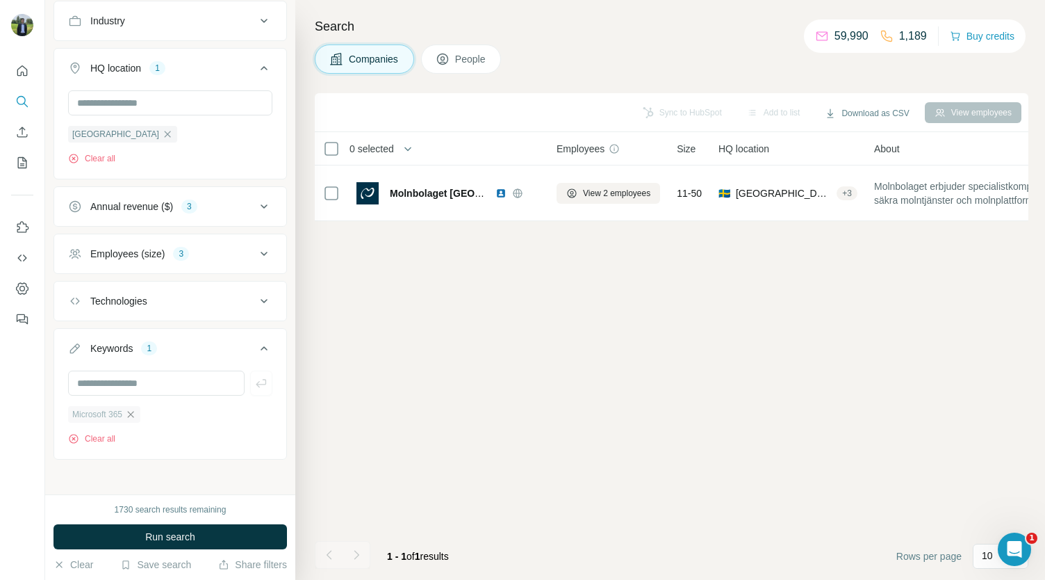
click at [136, 410] on icon "button" at bounding box center [130, 414] width 11 height 11
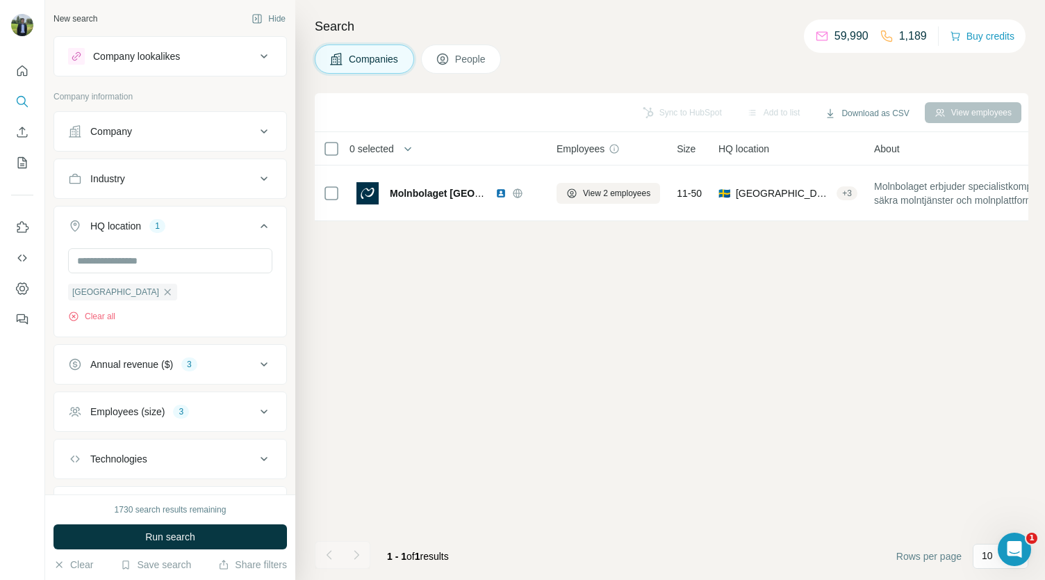
click at [178, 417] on button "Employees (size) 3" at bounding box center [170, 411] width 232 height 33
click at [178, 416] on button "Employees (size) 3" at bounding box center [170, 414] width 232 height 39
click at [114, 265] on input "text" at bounding box center [170, 260] width 204 height 25
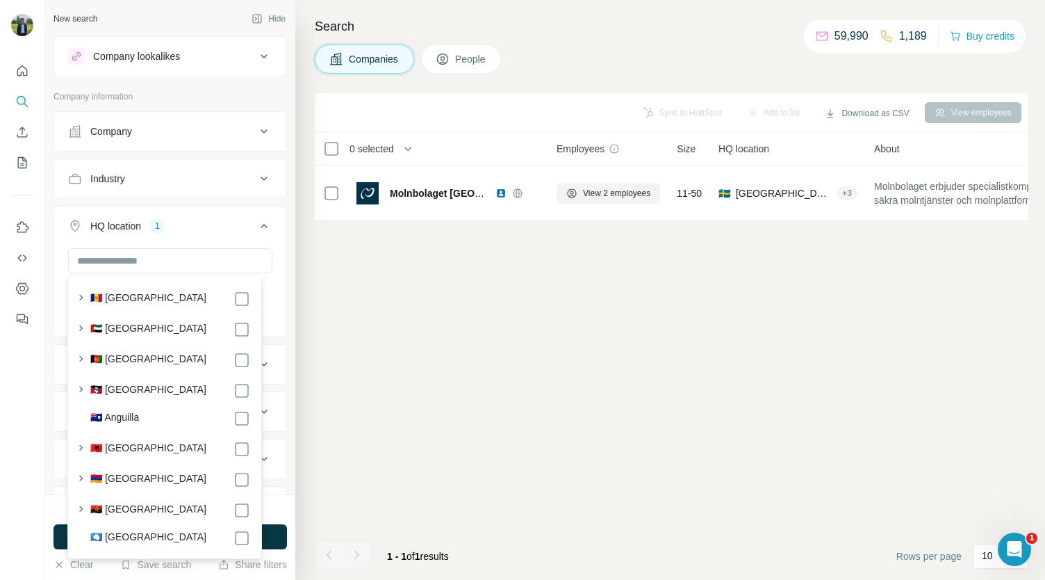
click at [158, 120] on button "Company" at bounding box center [170, 131] width 232 height 33
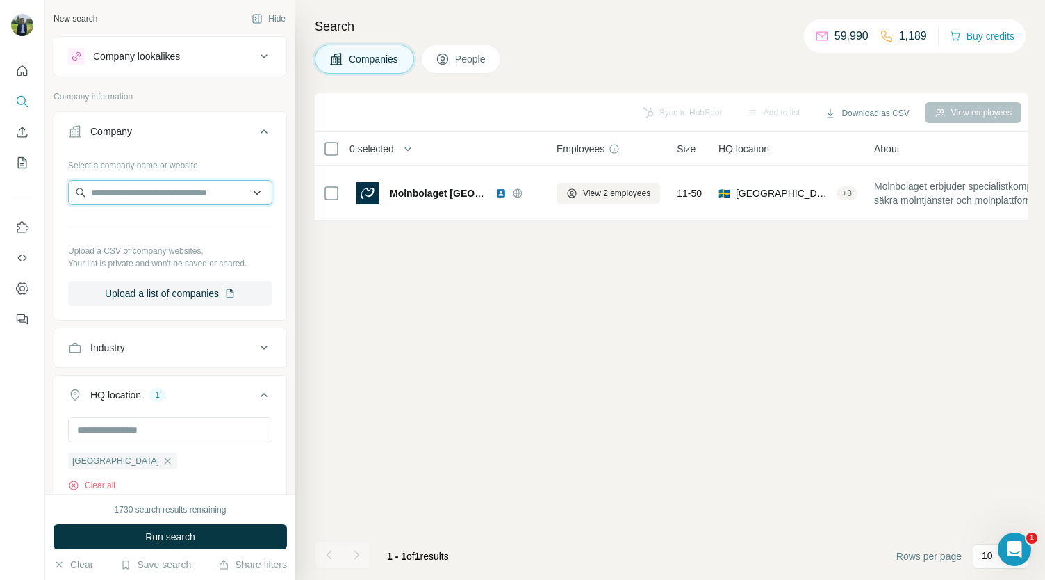
click at [158, 193] on input "text" at bounding box center [170, 192] width 204 height 25
click at [186, 56] on div "Company lookalikes" at bounding box center [162, 56] width 188 height 17
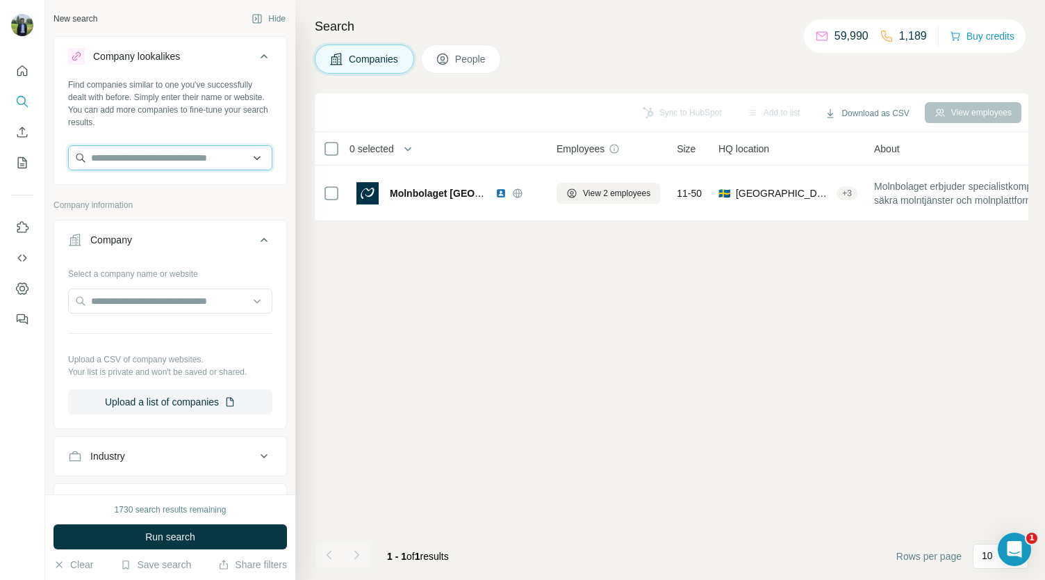
click at [139, 152] on input "text" at bounding box center [170, 157] width 204 height 25
click at [311, 293] on div "Search Companies People Sync to HubSpot Add to list Download as CSV View employ…" at bounding box center [670, 290] width 750 height 580
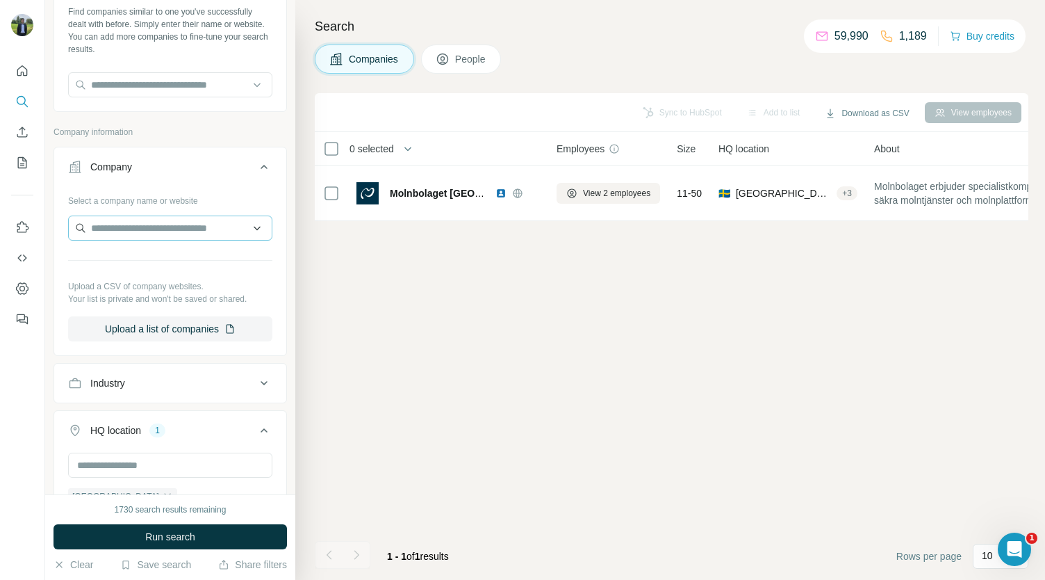
scroll to position [74, 0]
click at [174, 322] on button "Upload a list of companies" at bounding box center [170, 328] width 204 height 25
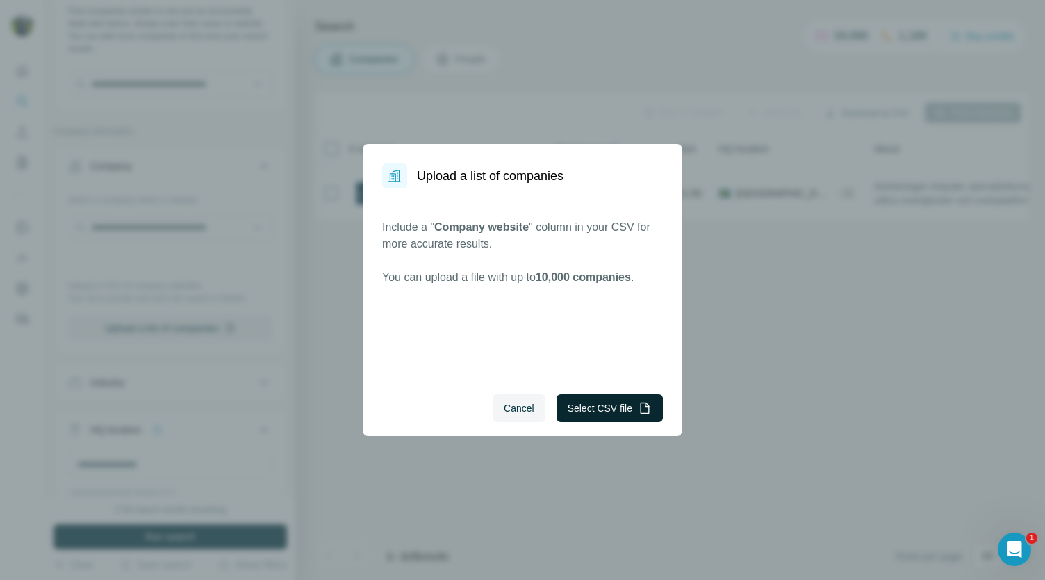
click at [584, 415] on button "Select CSV file" at bounding box center [610, 408] width 106 height 28
click at [519, 400] on button "Cancel" at bounding box center [519, 408] width 53 height 28
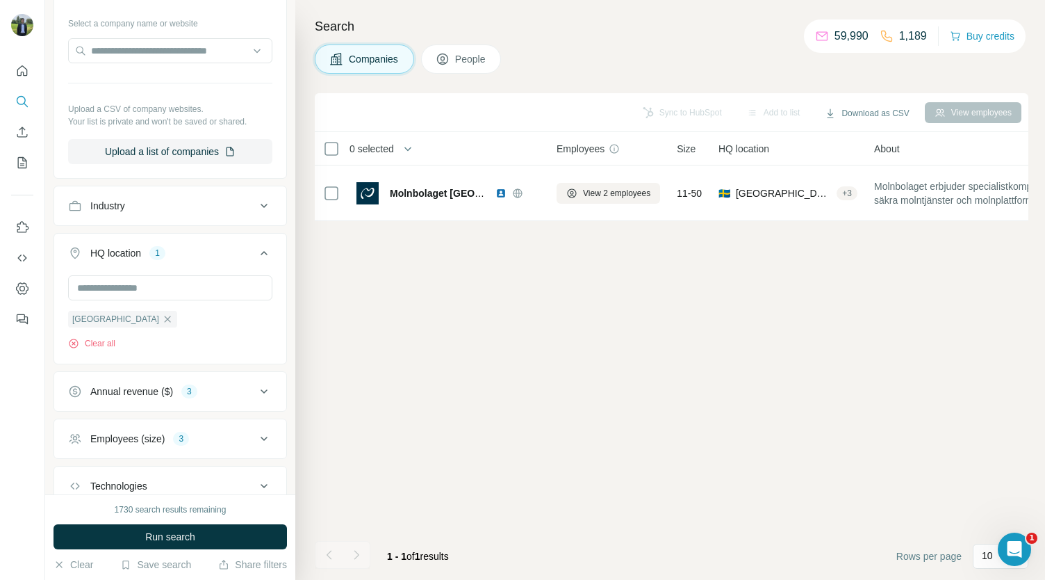
scroll to position [281, 0]
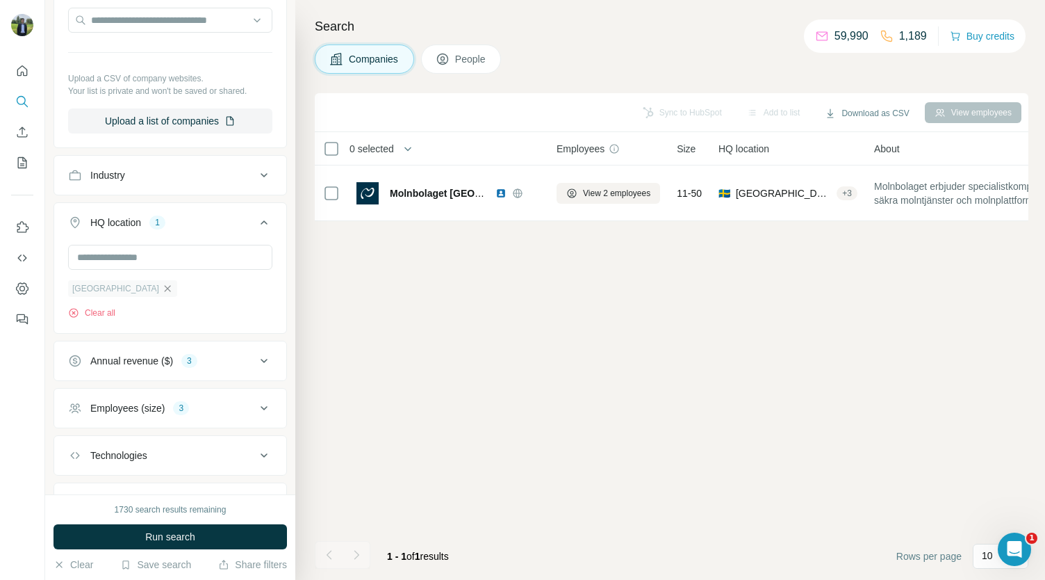
click at [162, 284] on icon "button" at bounding box center [167, 288] width 11 height 11
click at [100, 270] on div at bounding box center [170, 259] width 204 height 28
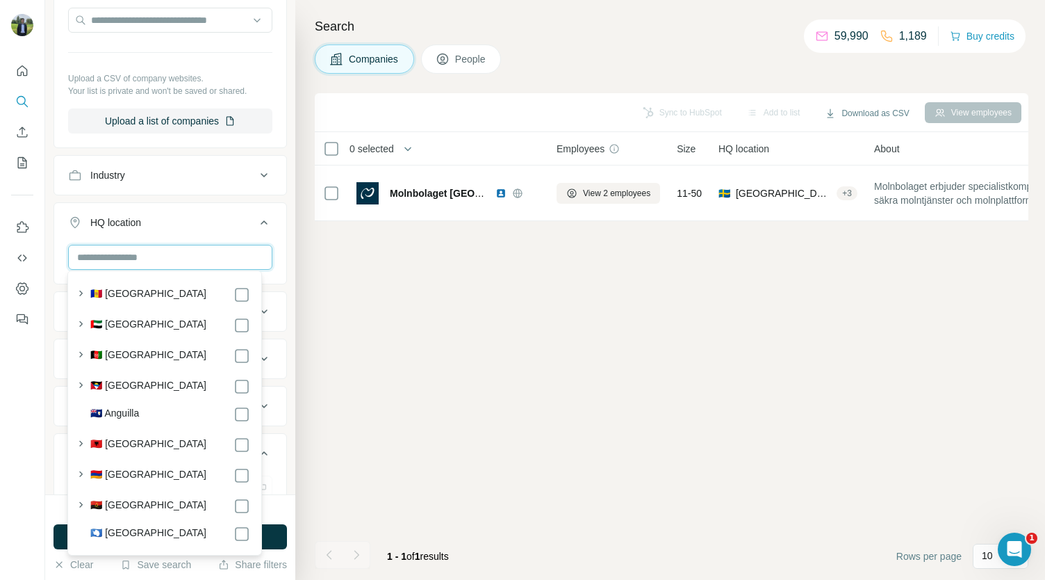
click at [103, 255] on input "text" at bounding box center [170, 257] width 204 height 25
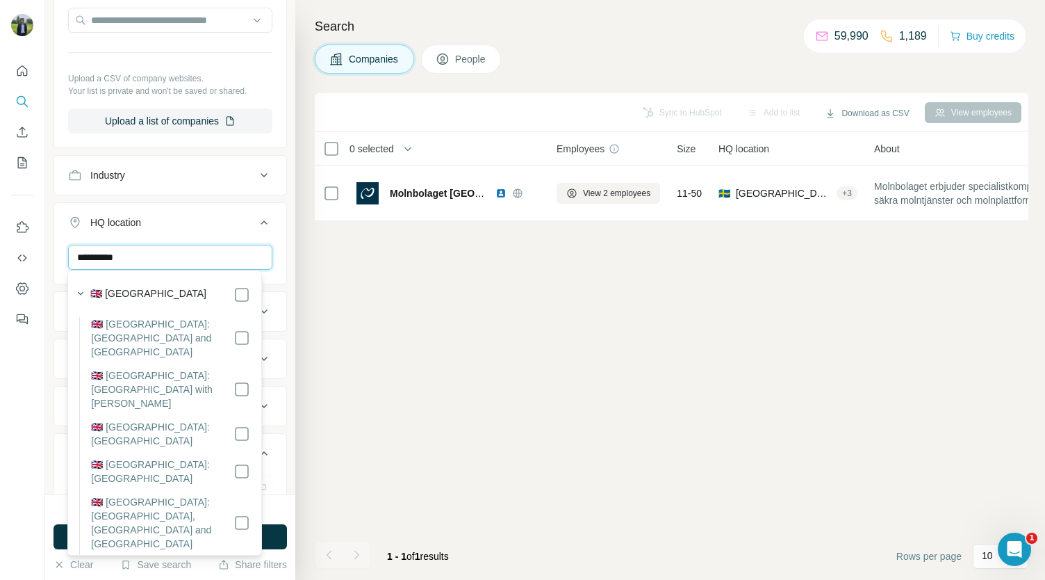
type input "**********"
click at [229, 285] on div "🇬🇧 [GEOGRAPHIC_DATA]" at bounding box center [160, 293] width 179 height 19
click at [264, 222] on button "HQ location 1" at bounding box center [170, 225] width 232 height 39
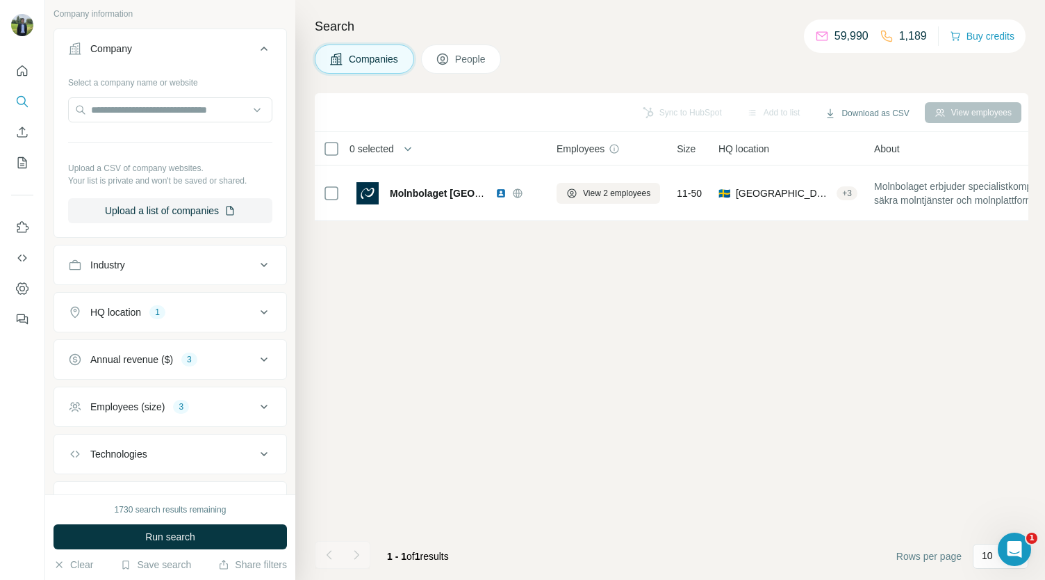
scroll to position [192, 0]
click at [235, 296] on button "HQ location 1" at bounding box center [170, 311] width 232 height 33
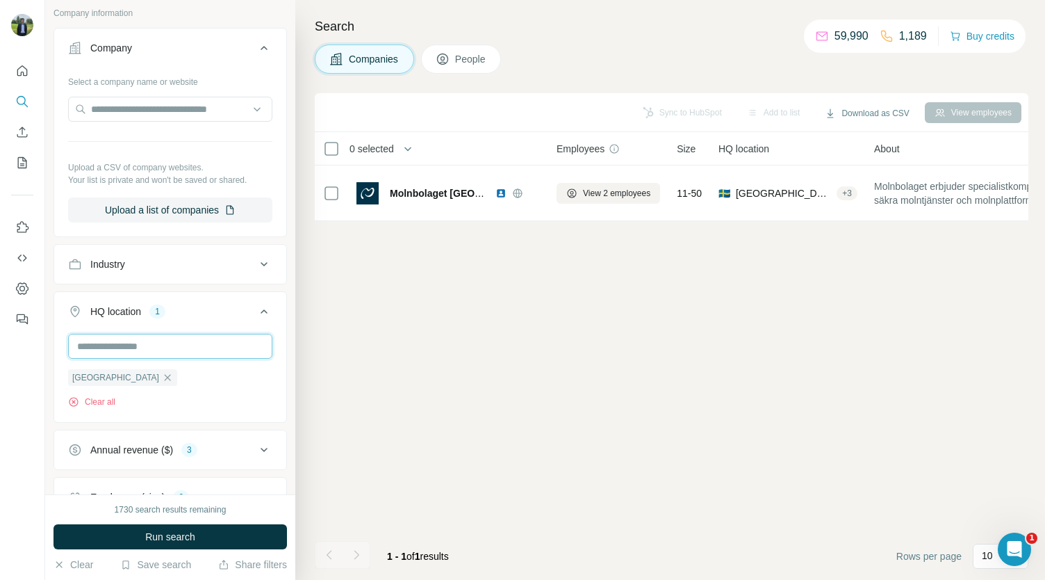
click at [142, 345] on input "text" at bounding box center [170, 346] width 204 height 25
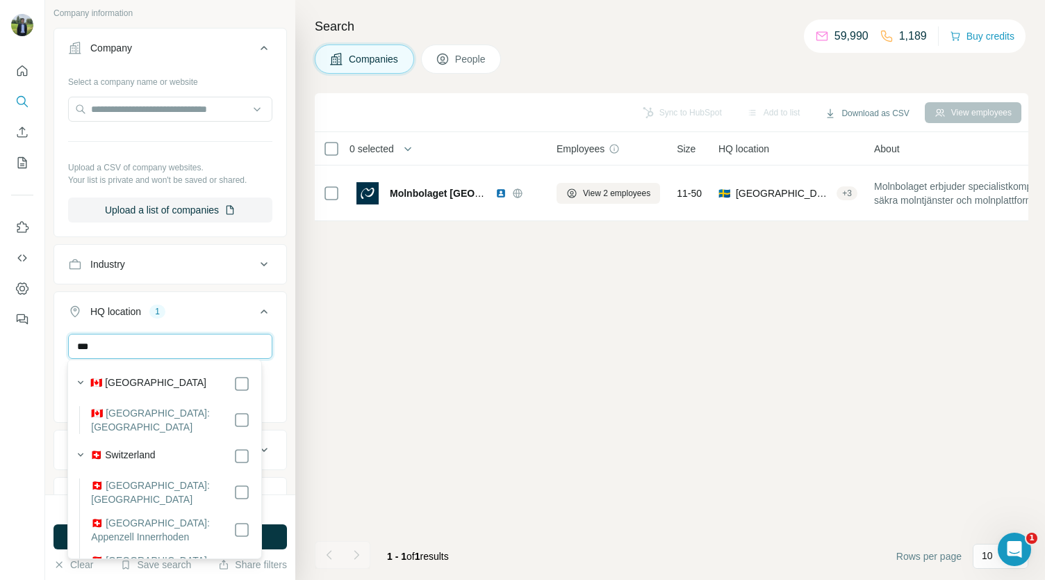
type input "***"
click at [256, 316] on icon at bounding box center [264, 311] width 17 height 17
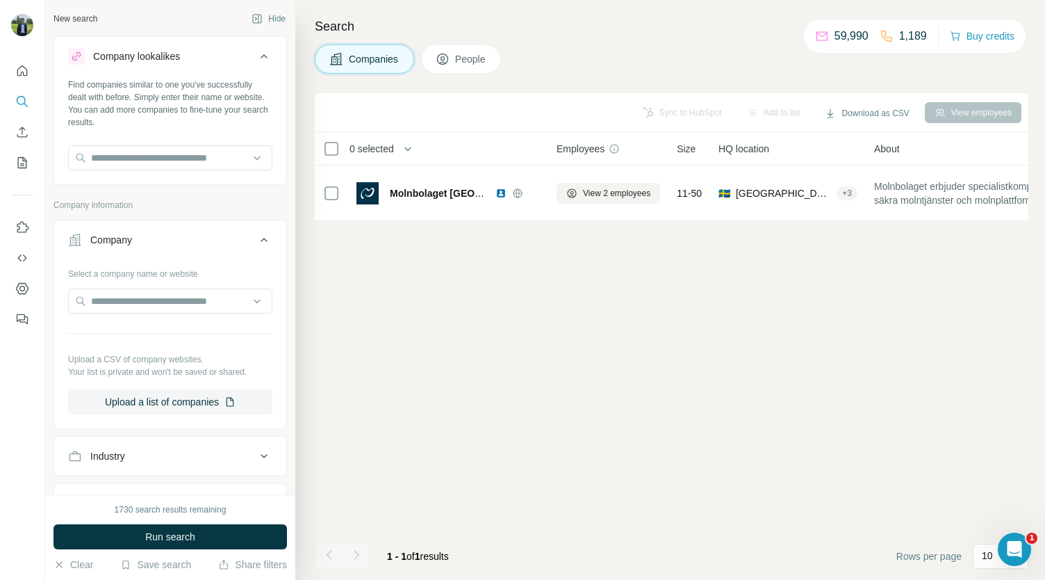
click at [204, 64] on div "Company lookalikes" at bounding box center [162, 56] width 188 height 17
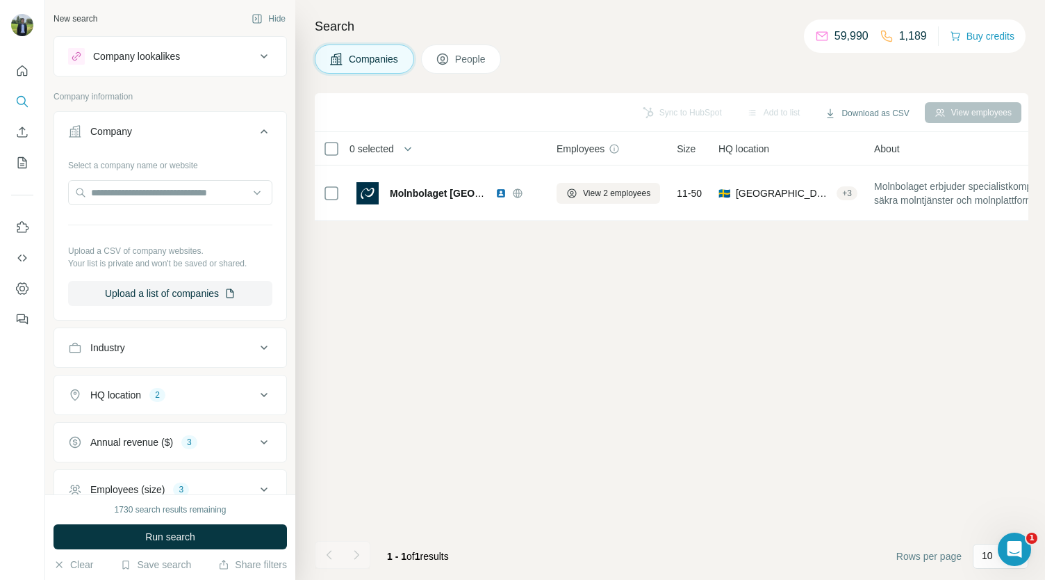
click at [205, 64] on div "Company lookalikes" at bounding box center [162, 56] width 188 height 17
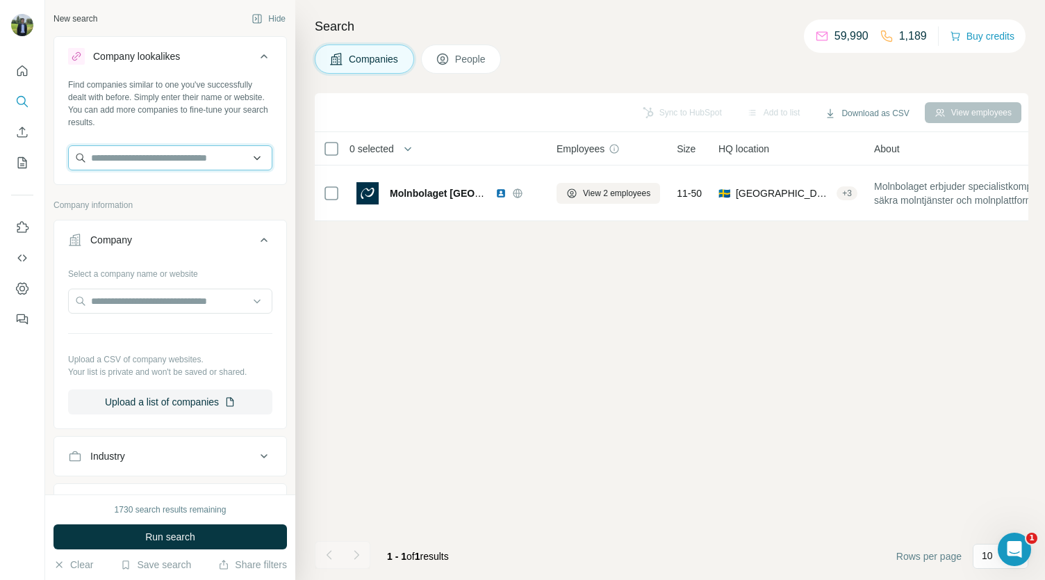
click at [182, 154] on input "text" at bounding box center [170, 157] width 204 height 25
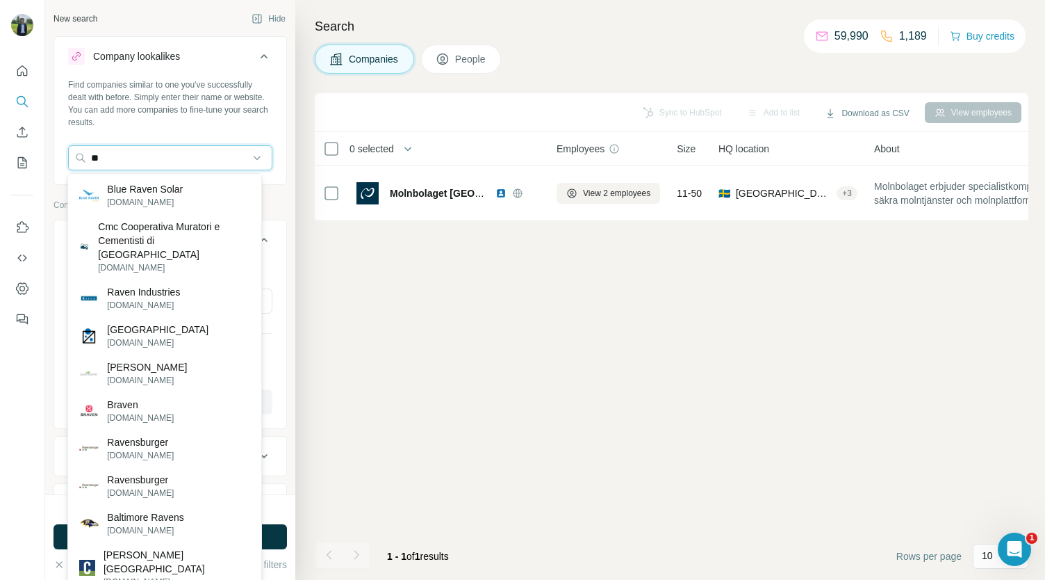
type input "*"
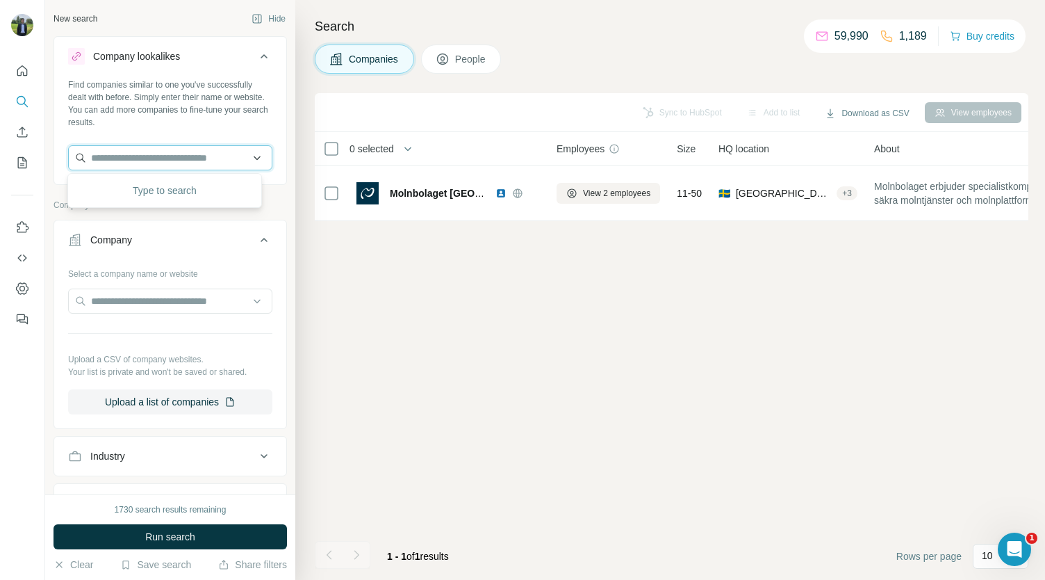
click at [135, 156] on input "text" at bounding box center [170, 157] width 204 height 25
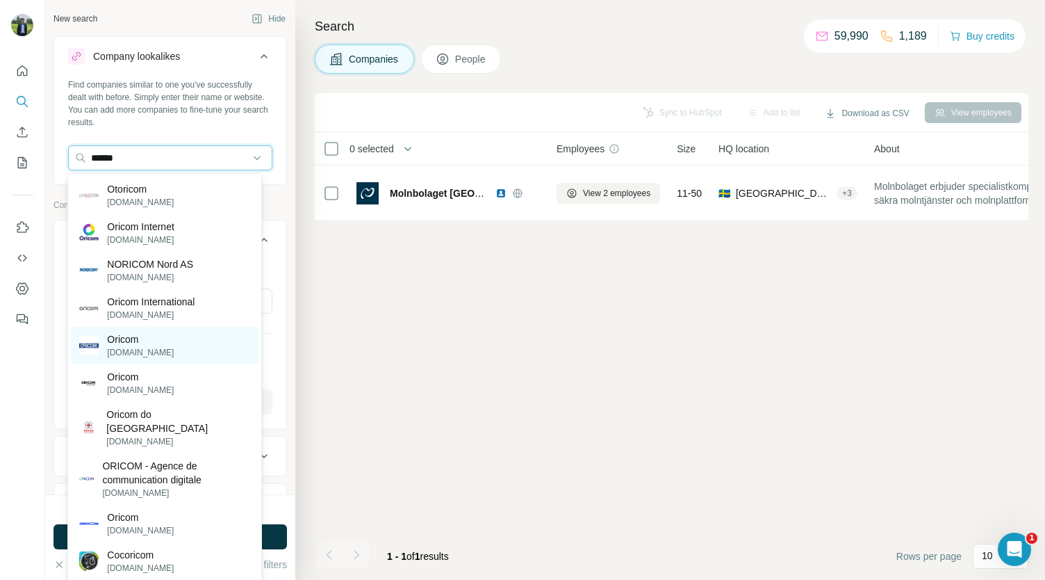
type input "******"
click at [164, 334] on div "Oricom [DOMAIN_NAME]" at bounding box center [164, 346] width 187 height 38
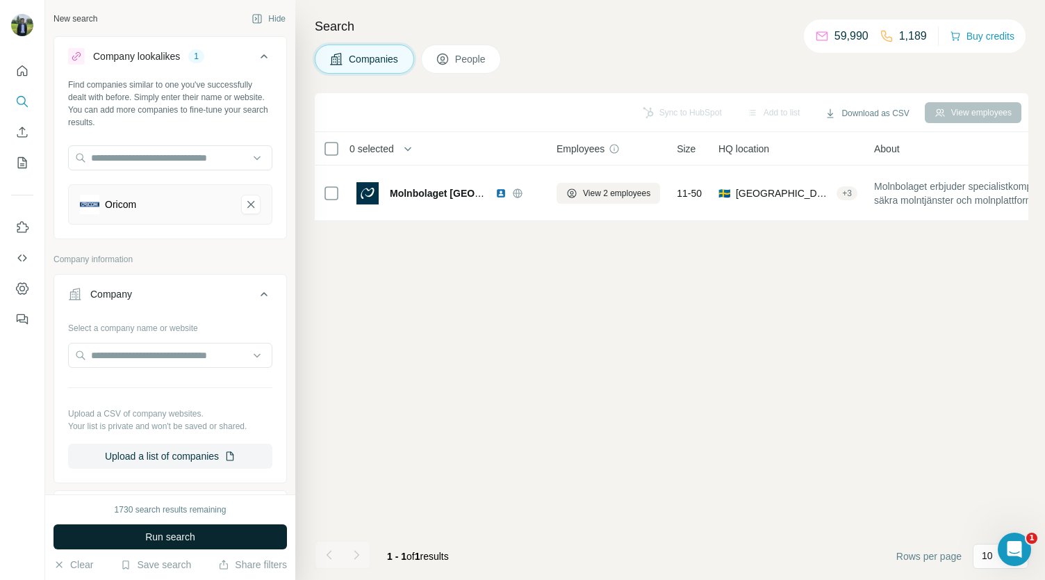
click at [168, 533] on span "Run search" at bounding box center [170, 537] width 50 height 14
